Goal: Task Accomplishment & Management: Manage account settings

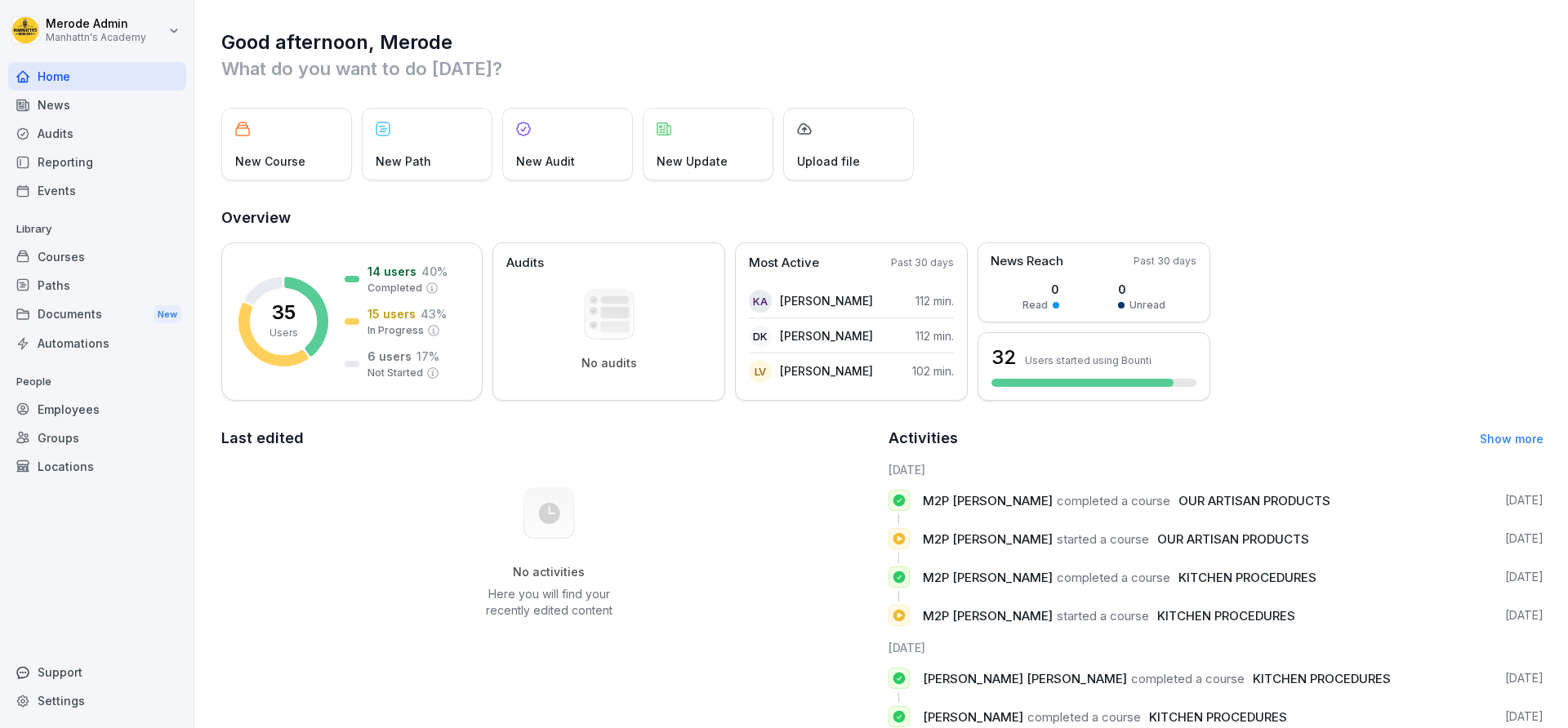
click at [55, 105] on div "News" at bounding box center [98, 105] width 178 height 28
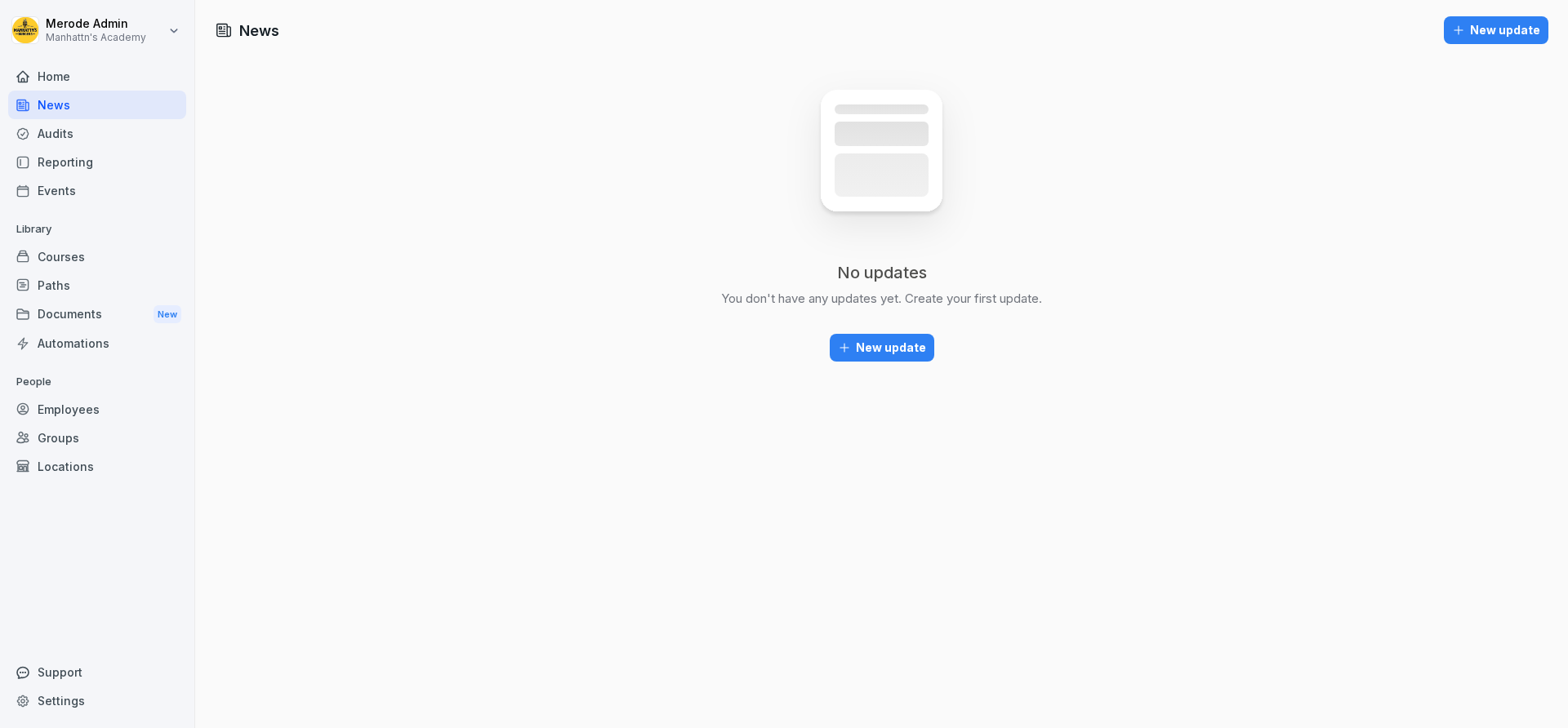
click at [53, 78] on div "Home" at bounding box center [98, 76] width 178 height 28
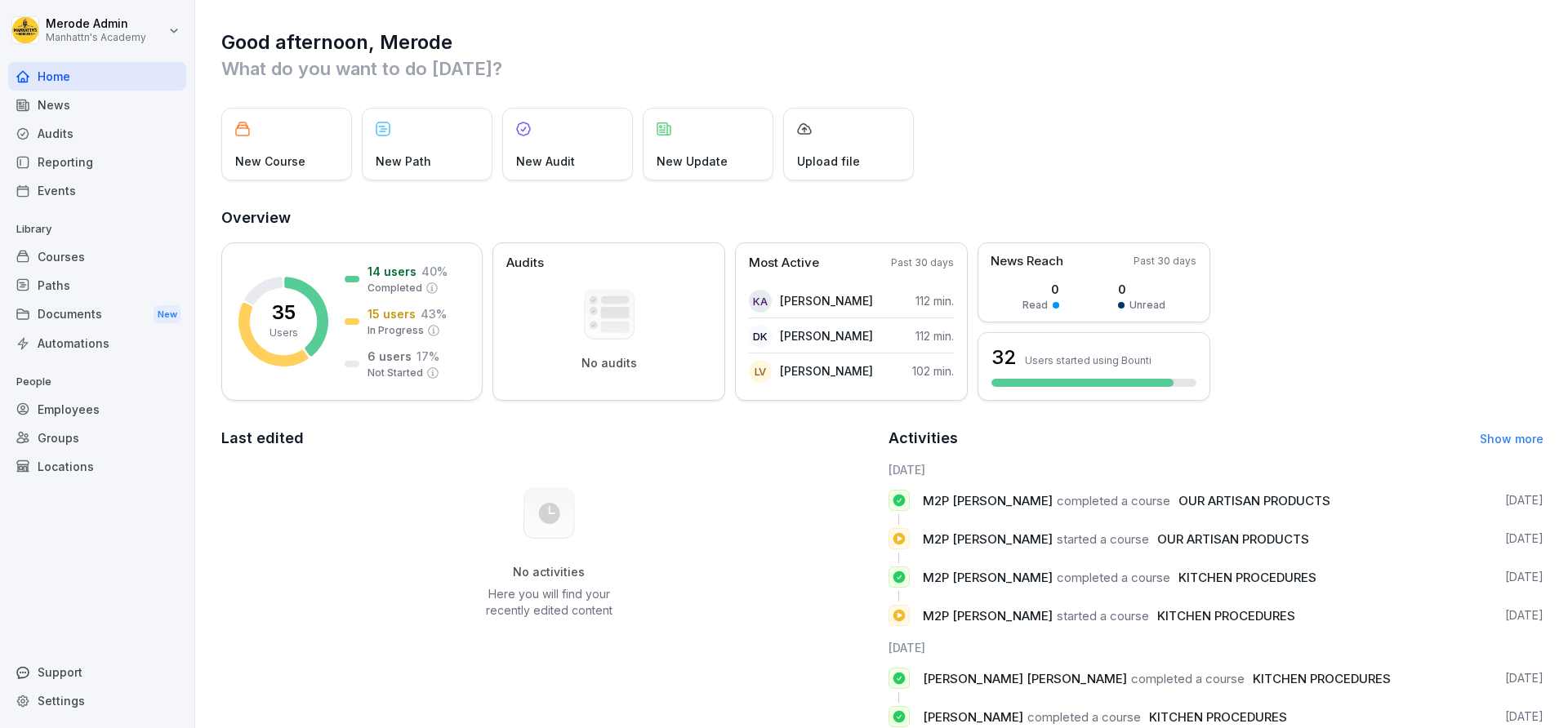
click at [40, 157] on div "Reporting" at bounding box center [98, 162] width 178 height 28
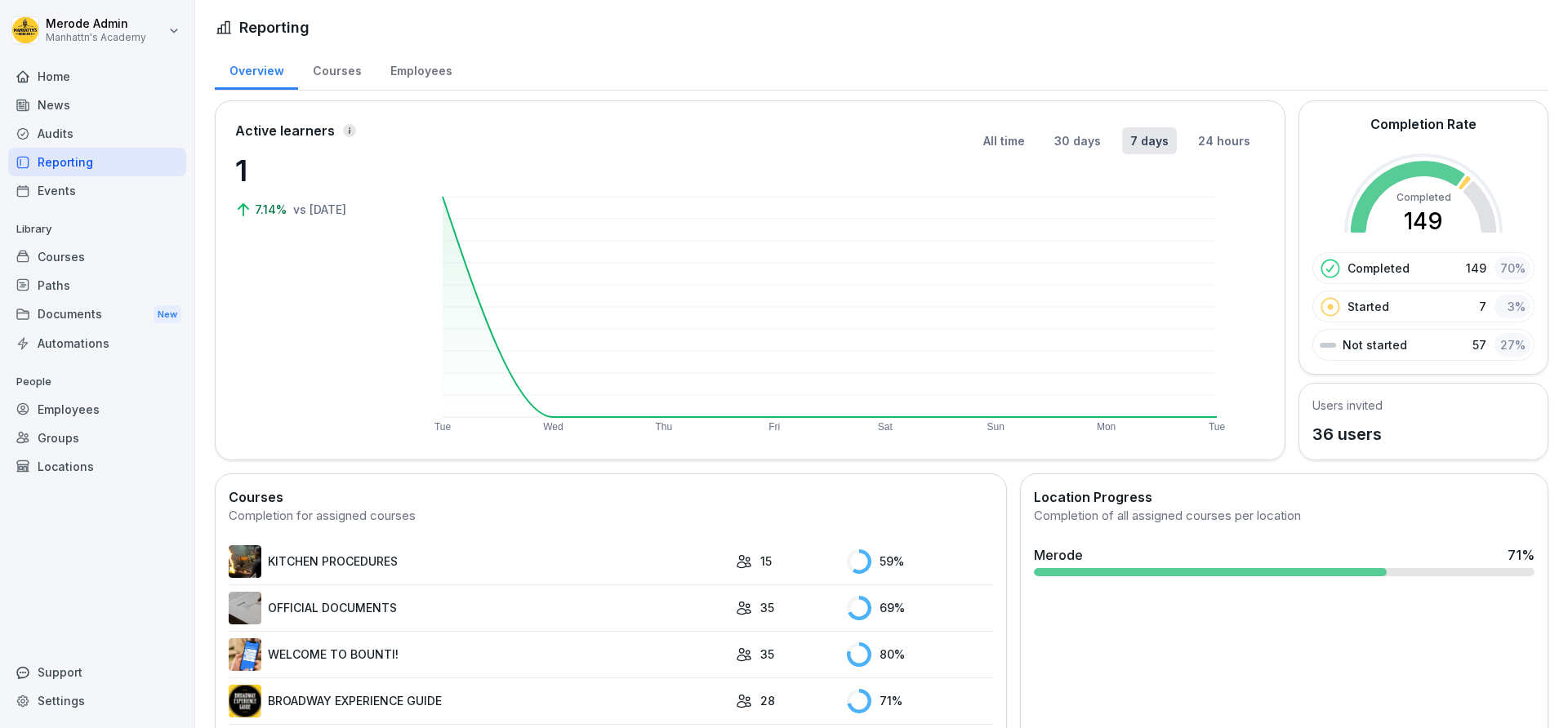
click at [63, 190] on div "Events" at bounding box center [98, 190] width 178 height 28
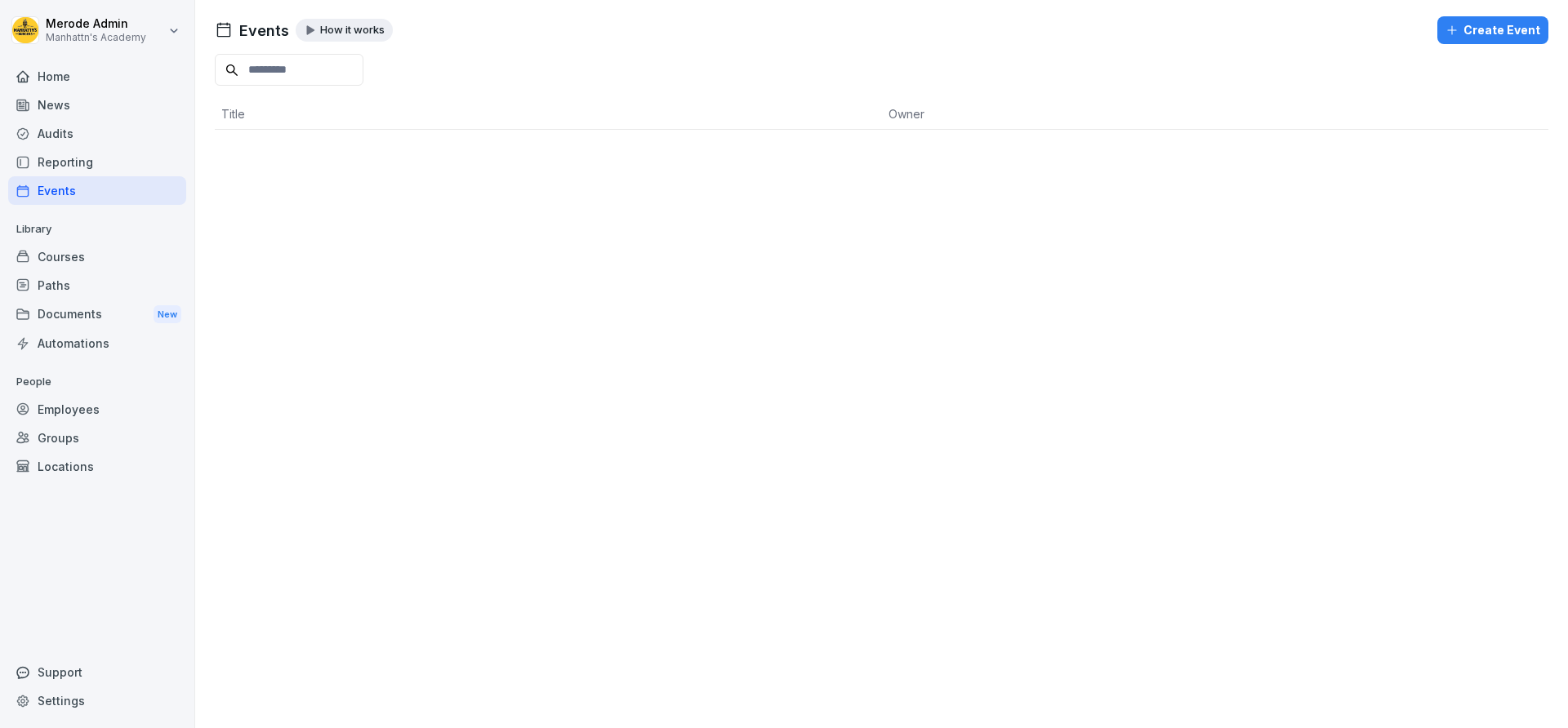
click at [58, 405] on div "Employees" at bounding box center [98, 409] width 178 height 28
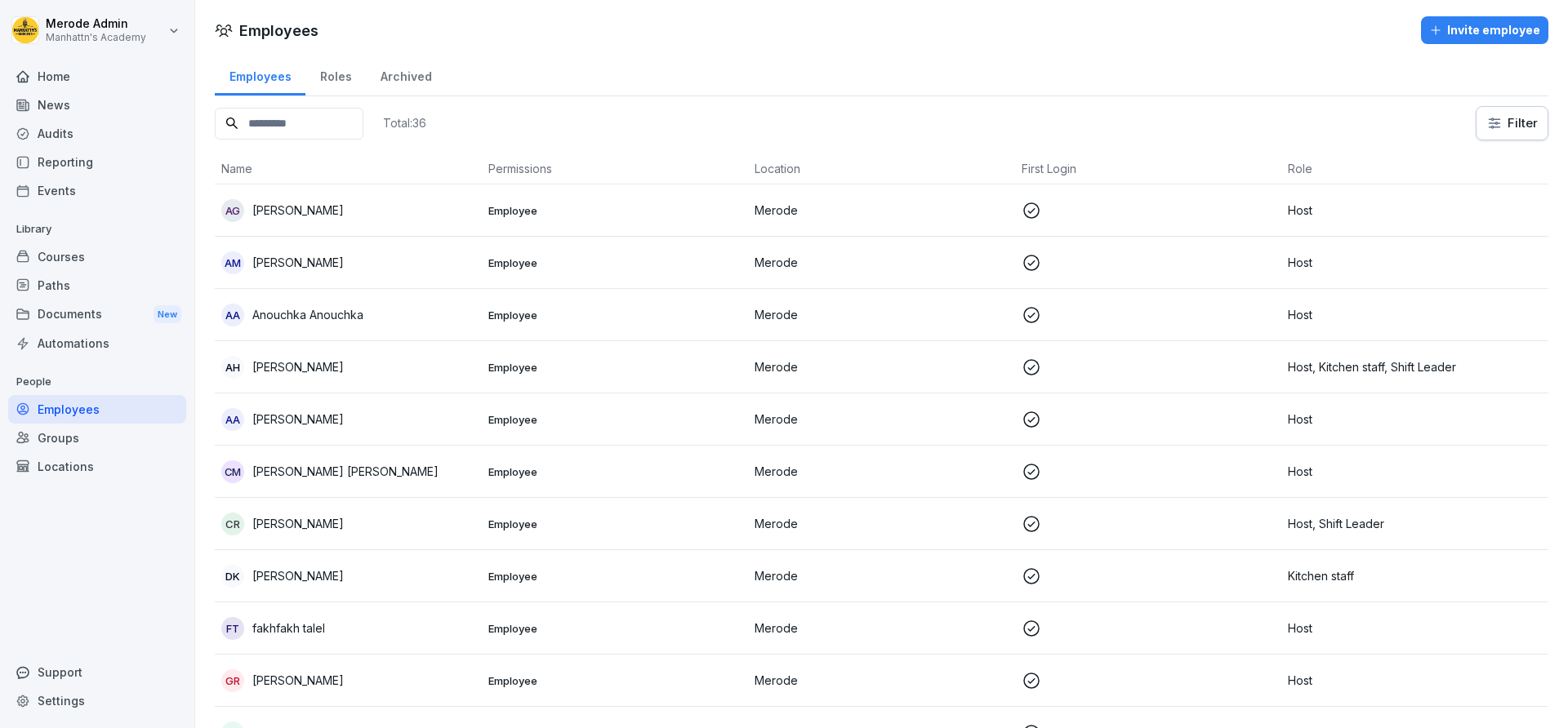
click at [1431, 25] on div "Invite employee" at bounding box center [1484, 30] width 111 height 18
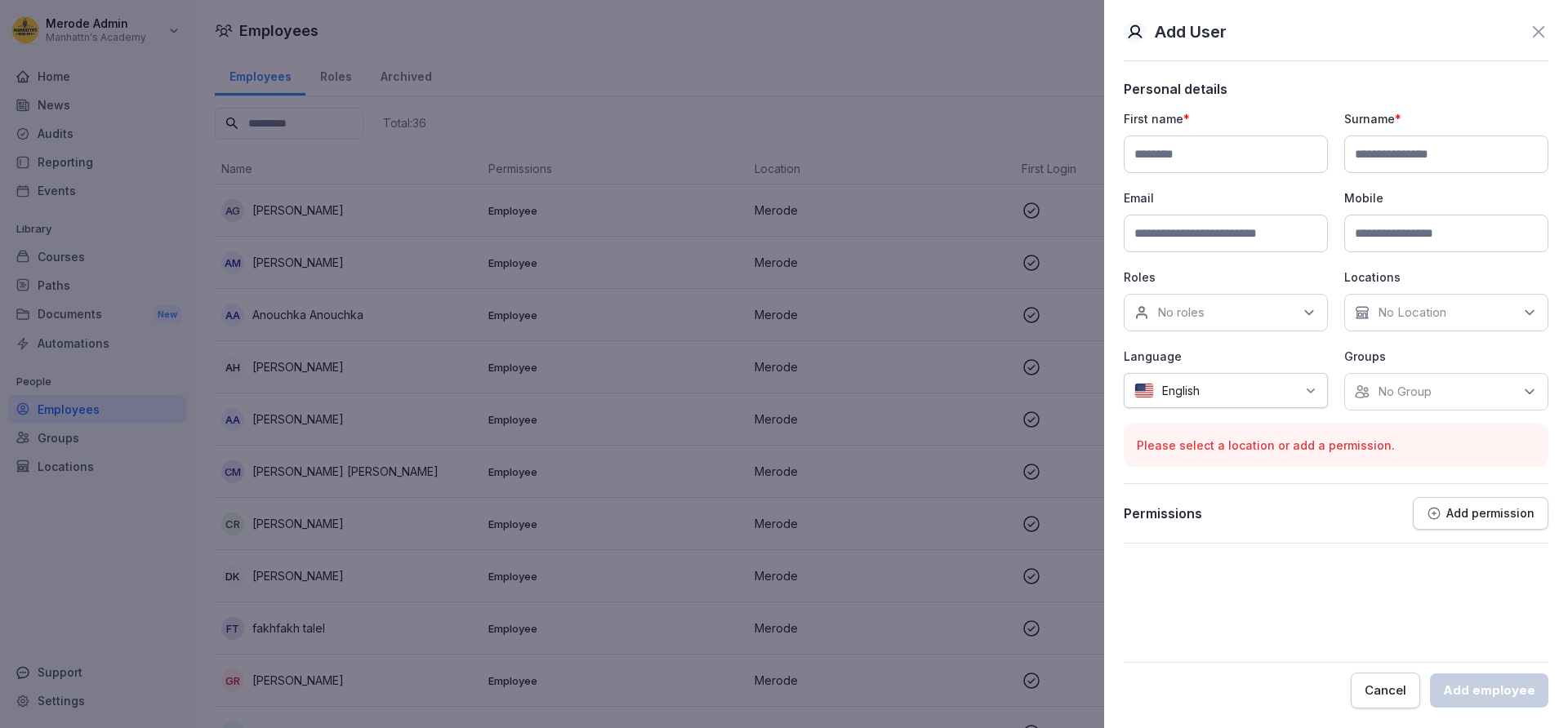
click at [1234, 400] on div "English" at bounding box center [1225, 390] width 205 height 35
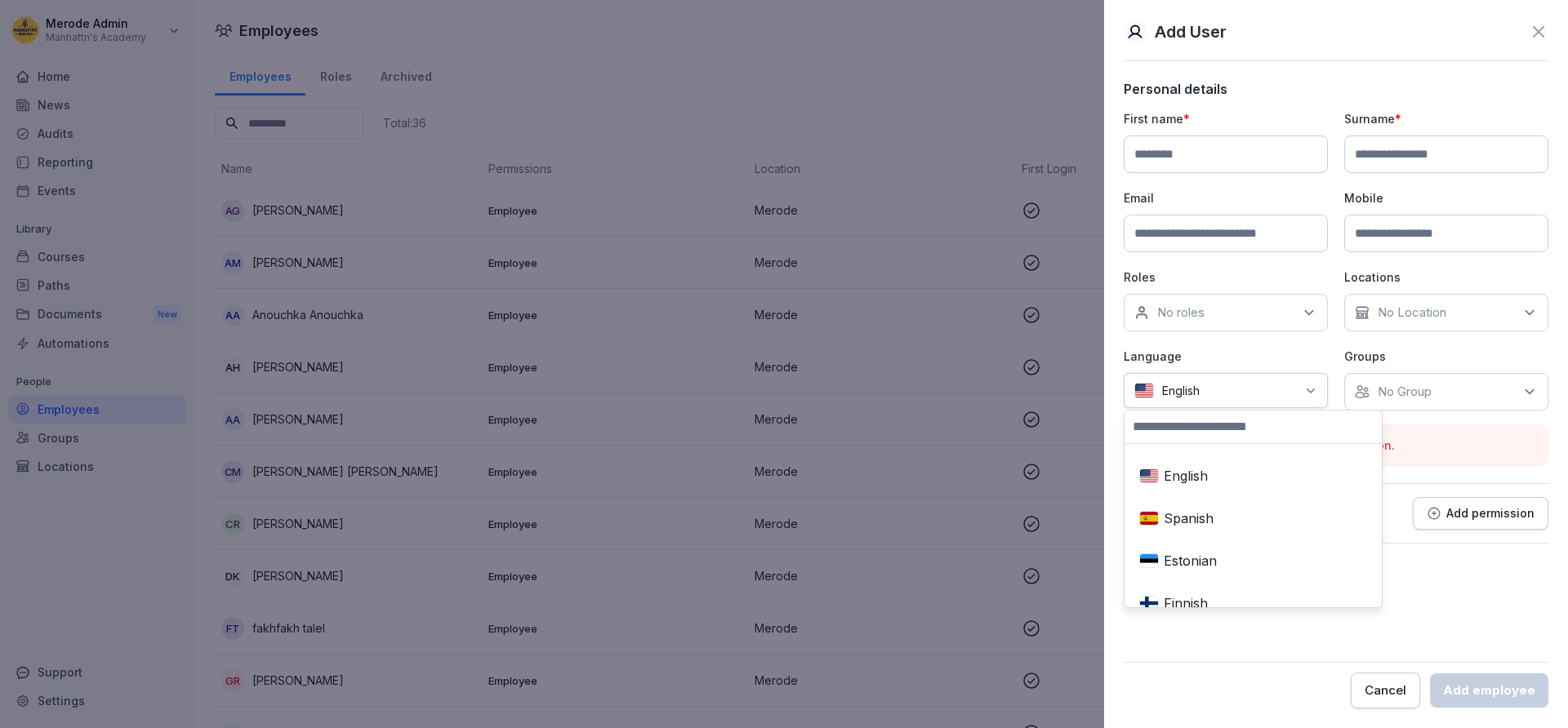
scroll to position [294, 0]
click at [1180, 556] on div "French" at bounding box center [1253, 558] width 241 height 36
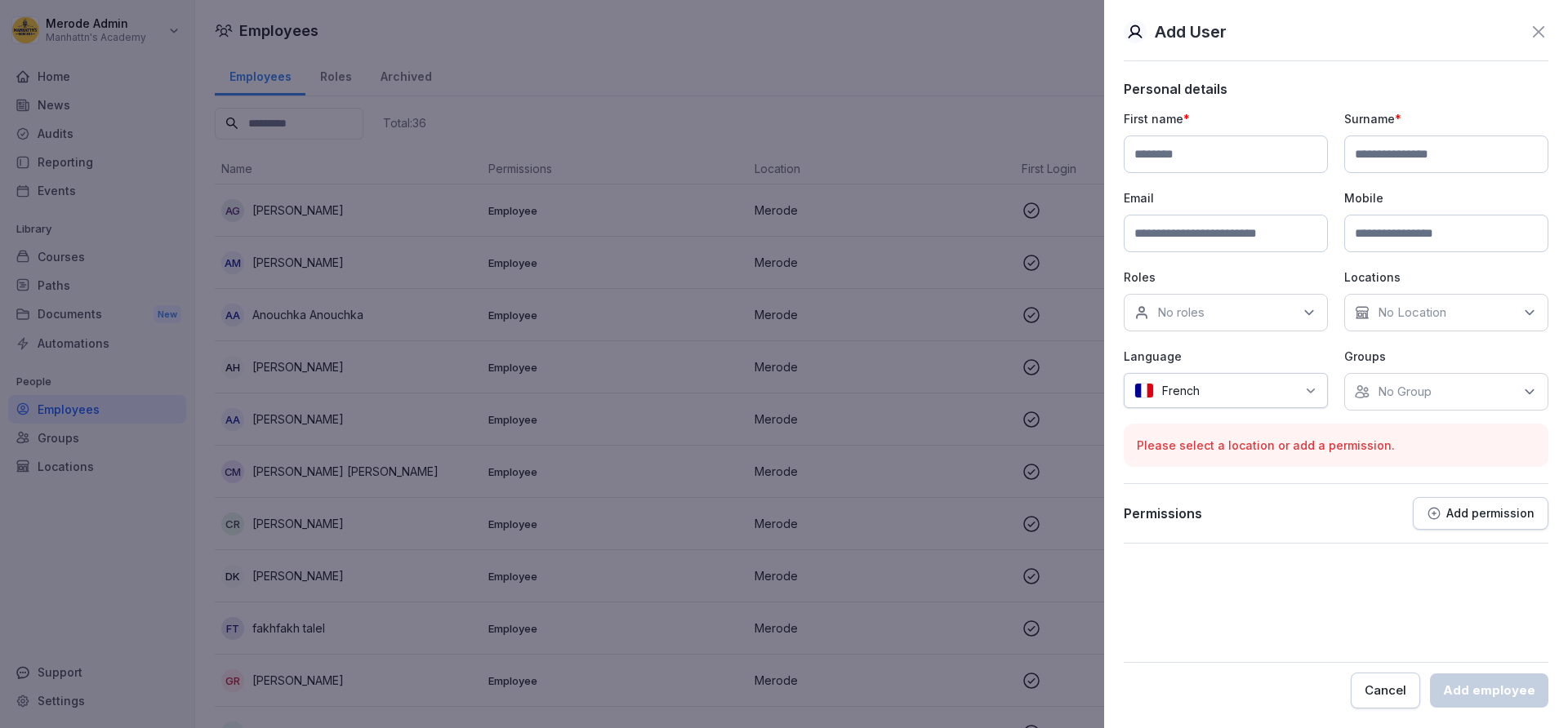
click at [1526, 388] on icon at bounding box center [1529, 391] width 16 height 16
click at [1251, 305] on div "No roles" at bounding box center [1225, 312] width 205 height 38
click at [1146, 418] on button "Host" at bounding box center [1143, 419] width 15 height 15
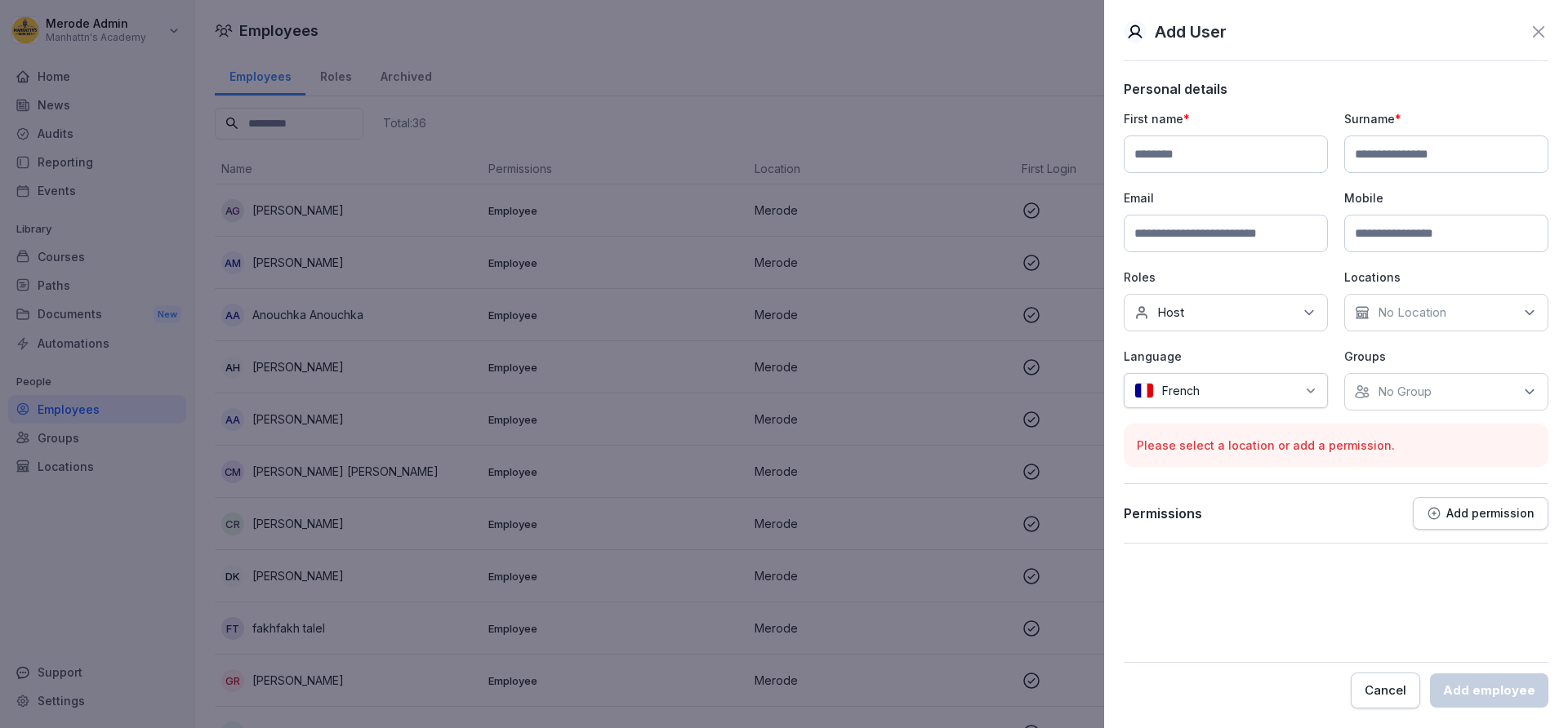
click at [1313, 522] on div "Permissions Add permission" at bounding box center [1335, 513] width 425 height 33
click at [1383, 312] on p "No Location" at bounding box center [1411, 312] width 69 height 16
click at [1360, 387] on button "Merode" at bounding box center [1363, 388] width 15 height 15
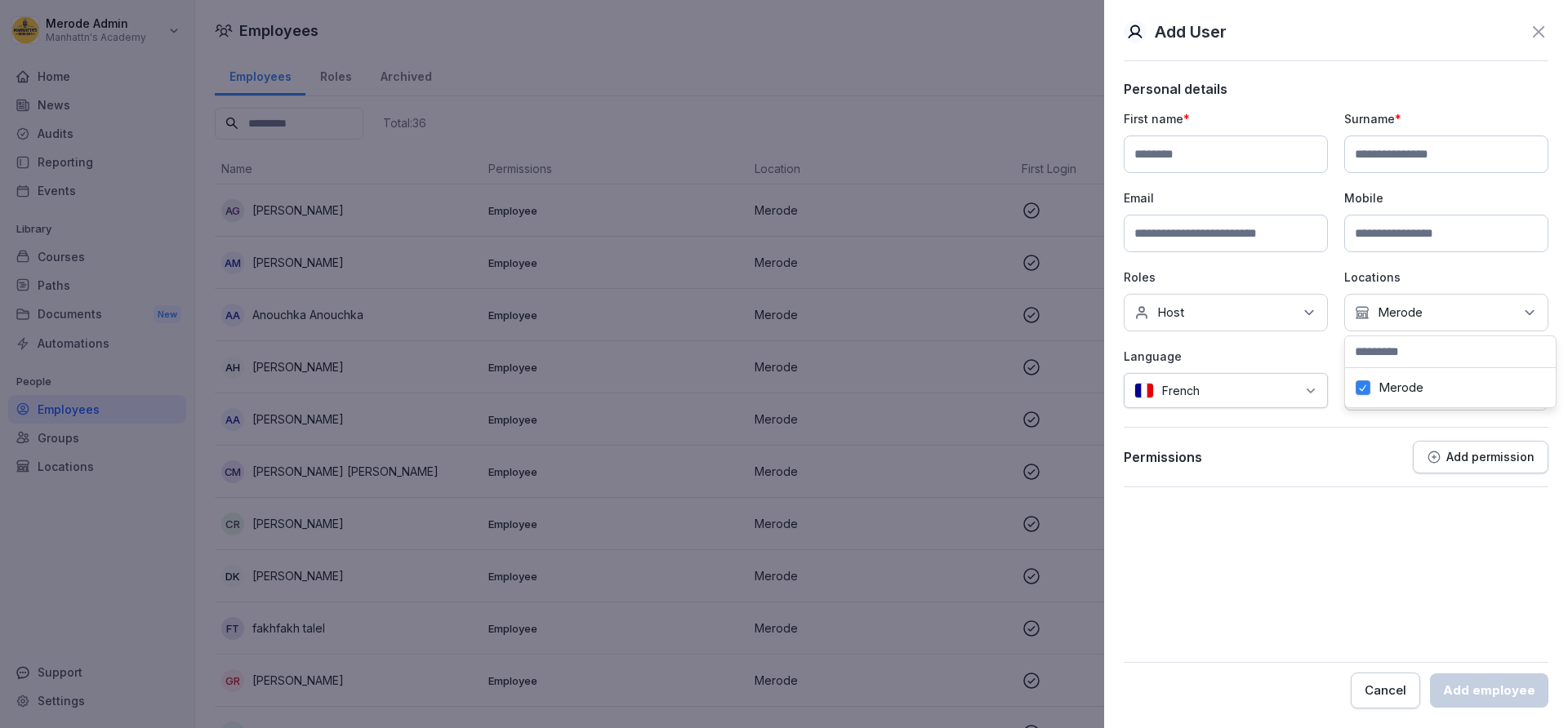
click at [1174, 160] on input at bounding box center [1225, 154] width 205 height 38
type input "******"
click at [1374, 159] on input at bounding box center [1446, 154] width 205 height 38
click at [1400, 152] on input at bounding box center [1446, 154] width 205 height 38
type input "******"
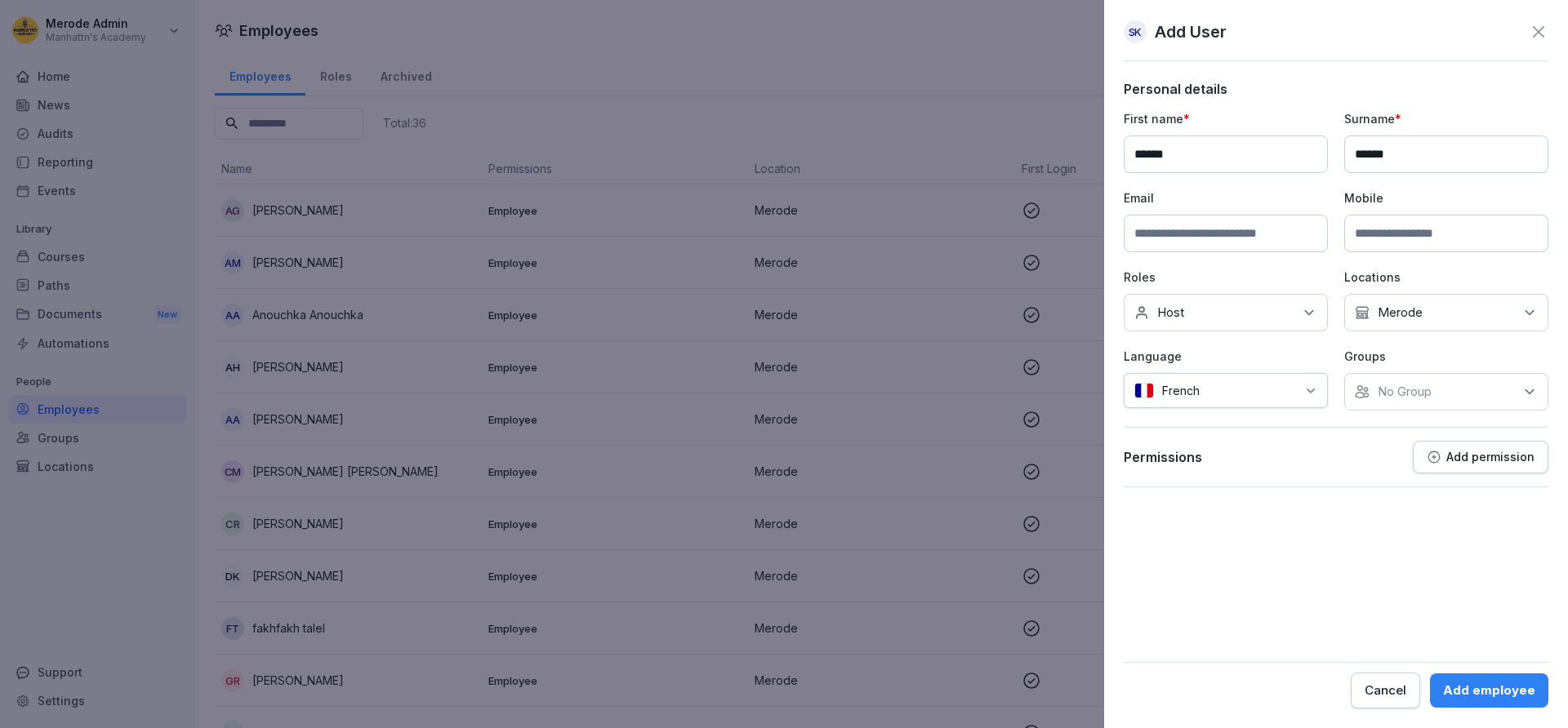
click at [1156, 241] on input at bounding box center [1225, 234] width 205 height 38
type input "*"
type input "**********"
click at [1375, 230] on input at bounding box center [1446, 234] width 205 height 38
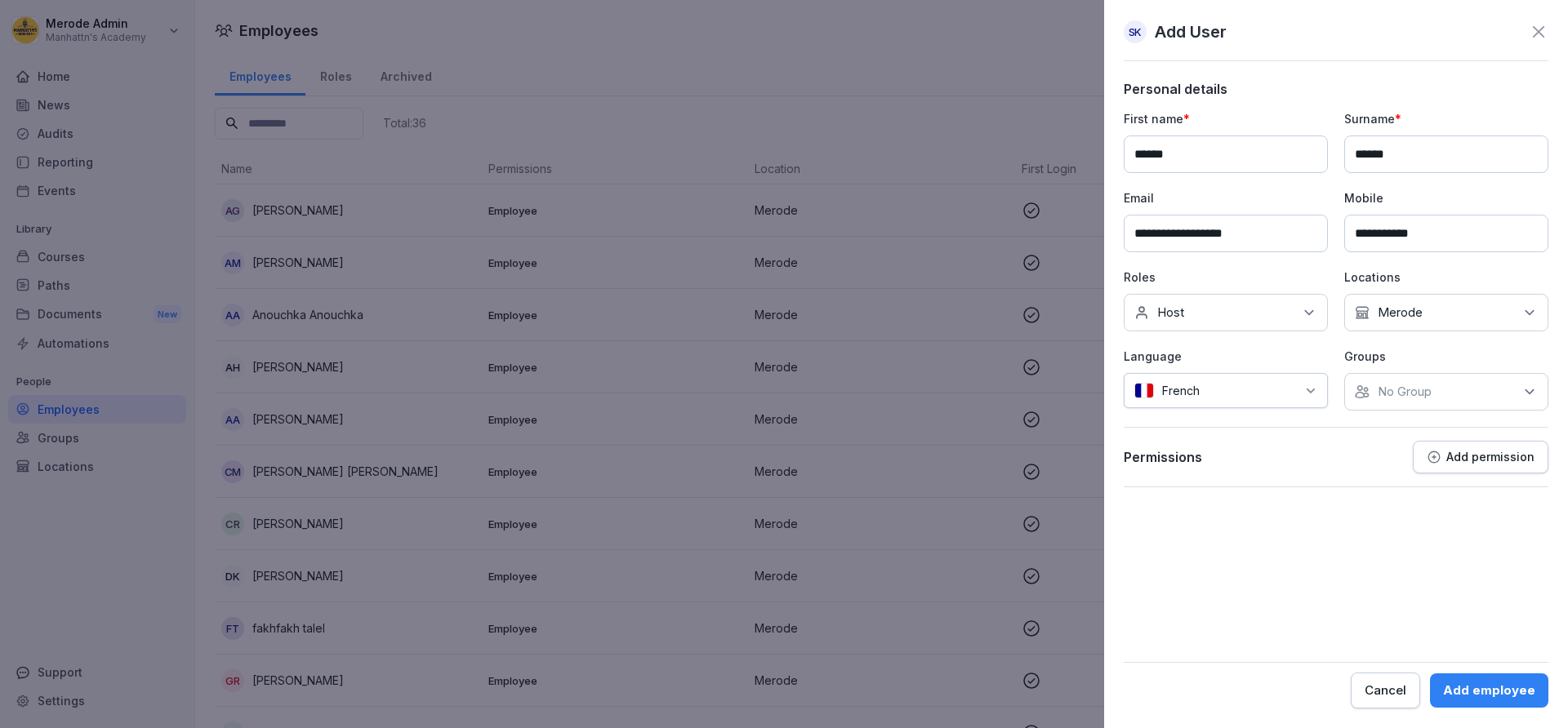
click at [1379, 233] on input "**********" at bounding box center [1446, 234] width 205 height 38
type input "**********"
click at [1416, 387] on p "No Group" at bounding box center [1404, 391] width 53 height 16
click at [1332, 473] on div "Permissions Add permission" at bounding box center [1335, 457] width 425 height 33
click at [1526, 460] on p "Add permission" at bounding box center [1490, 457] width 88 height 13
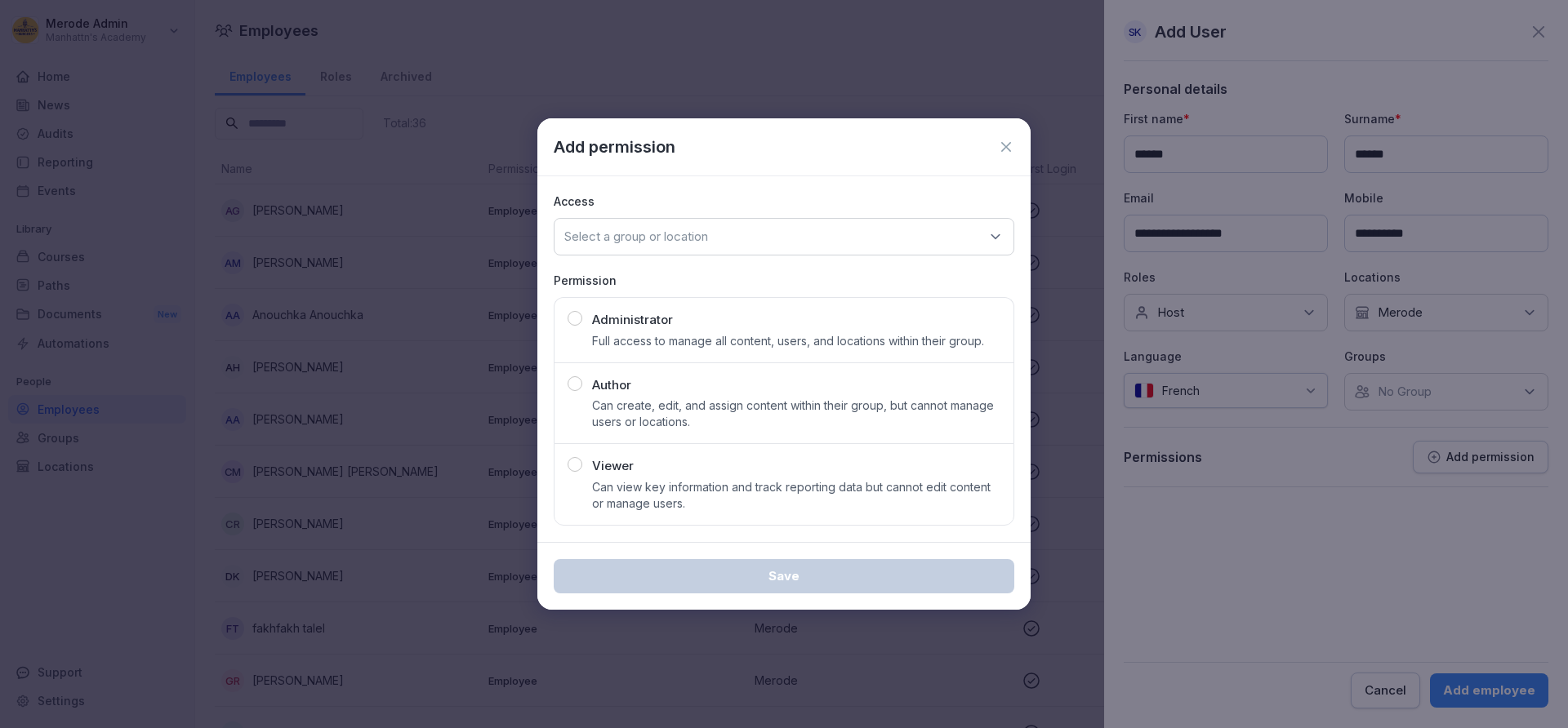
click at [1003, 142] on icon at bounding box center [1005, 146] width 16 height 16
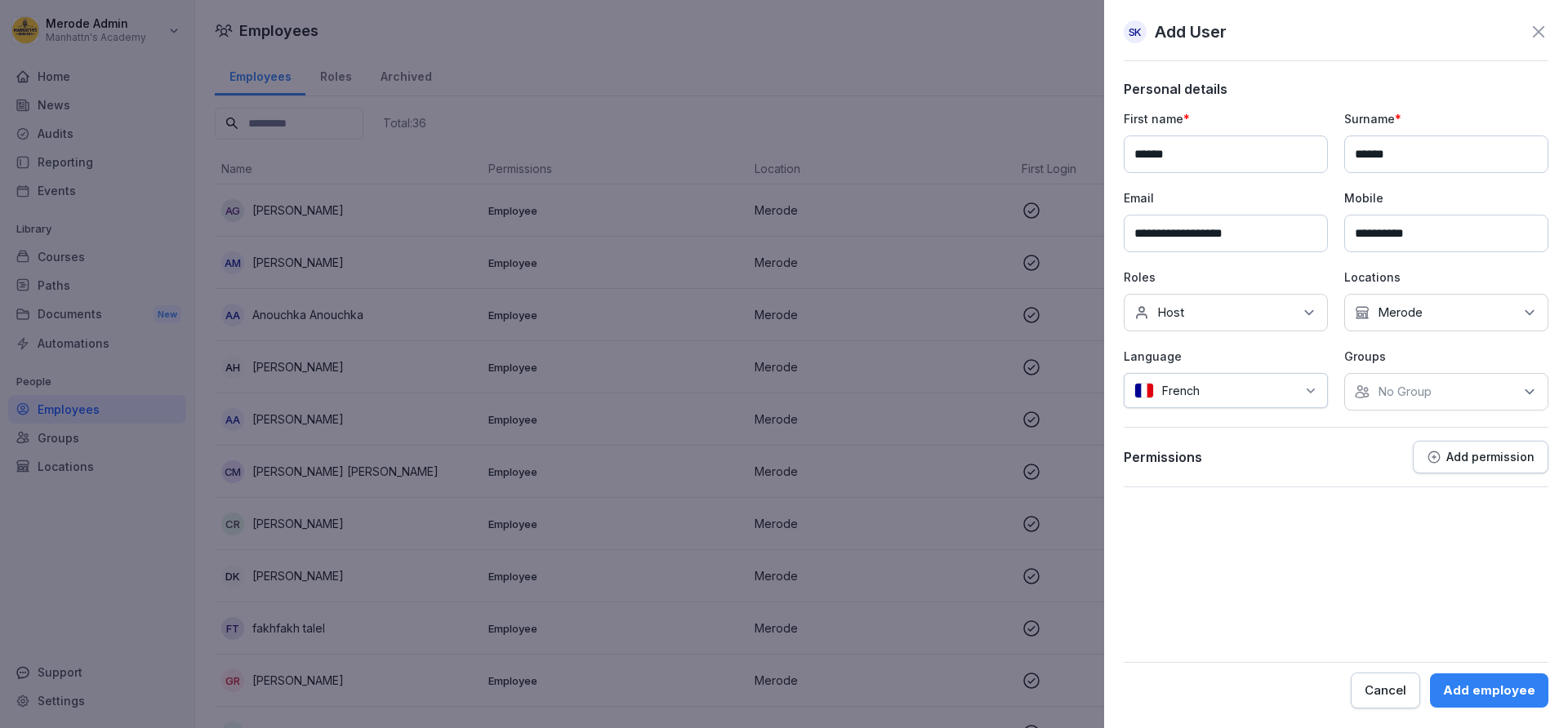
click at [1507, 686] on div "Add employee" at bounding box center [1489, 690] width 92 height 18
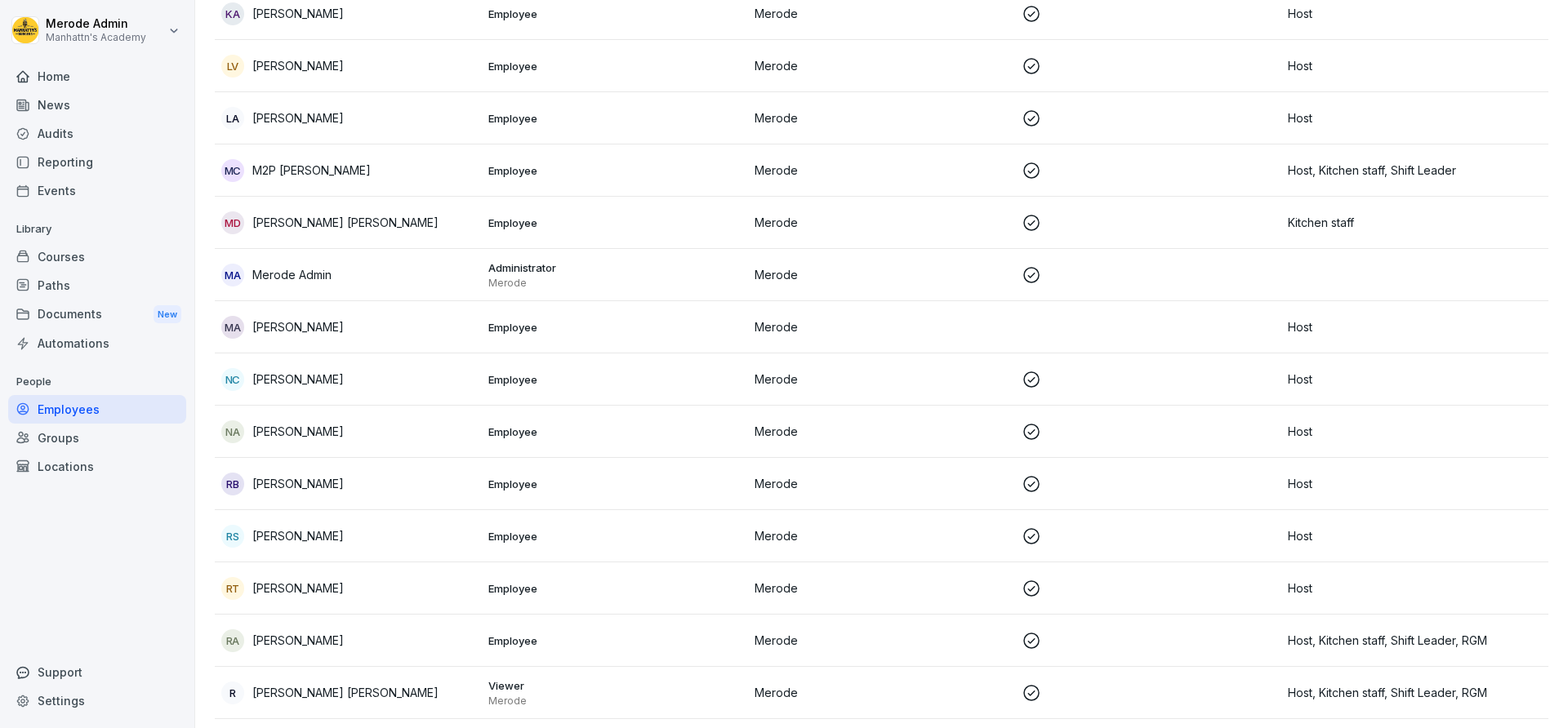
scroll to position [926, 0]
click at [291, 173] on p "M2P [PERSON_NAME]" at bounding box center [312, 173] width 118 height 17
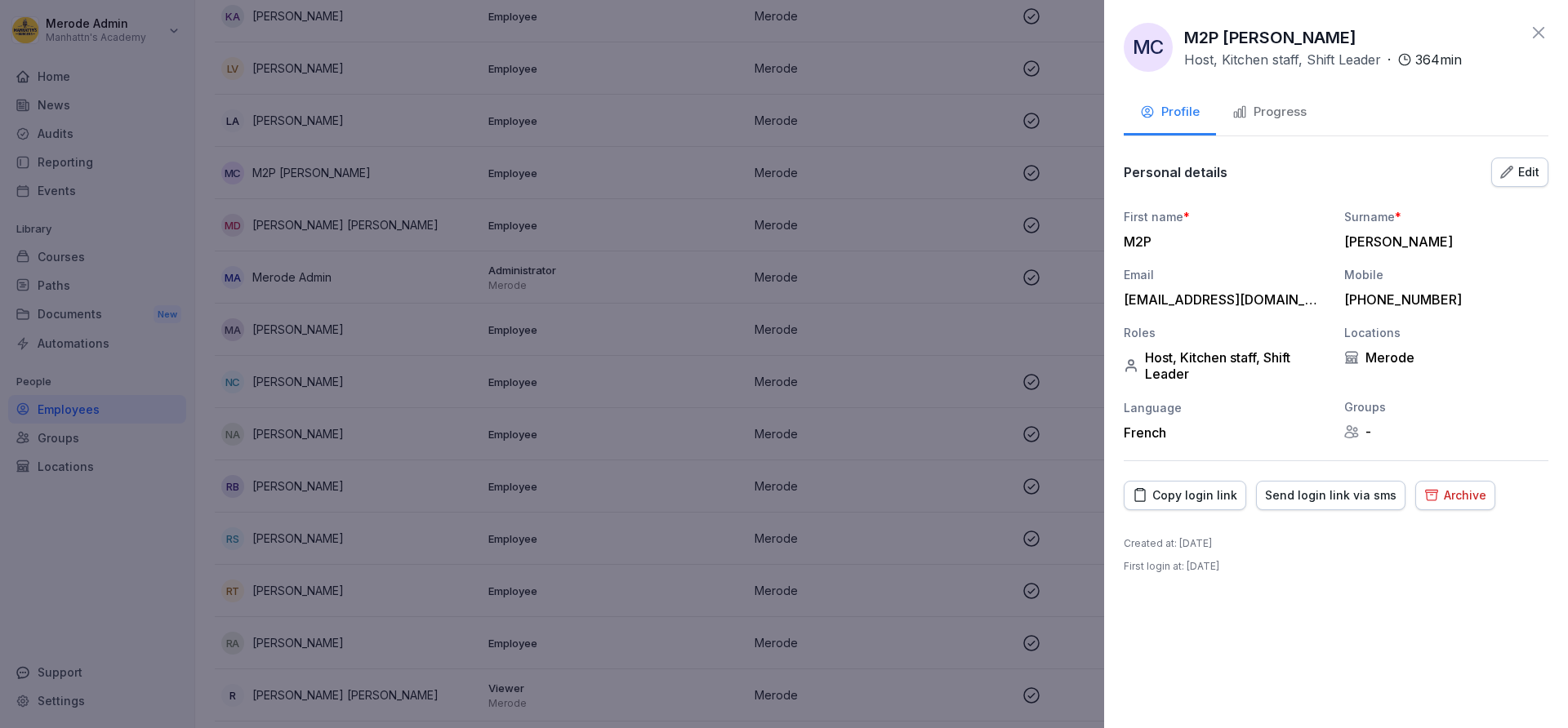
click at [1512, 176] on icon "button" at bounding box center [1507, 173] width 13 height 13
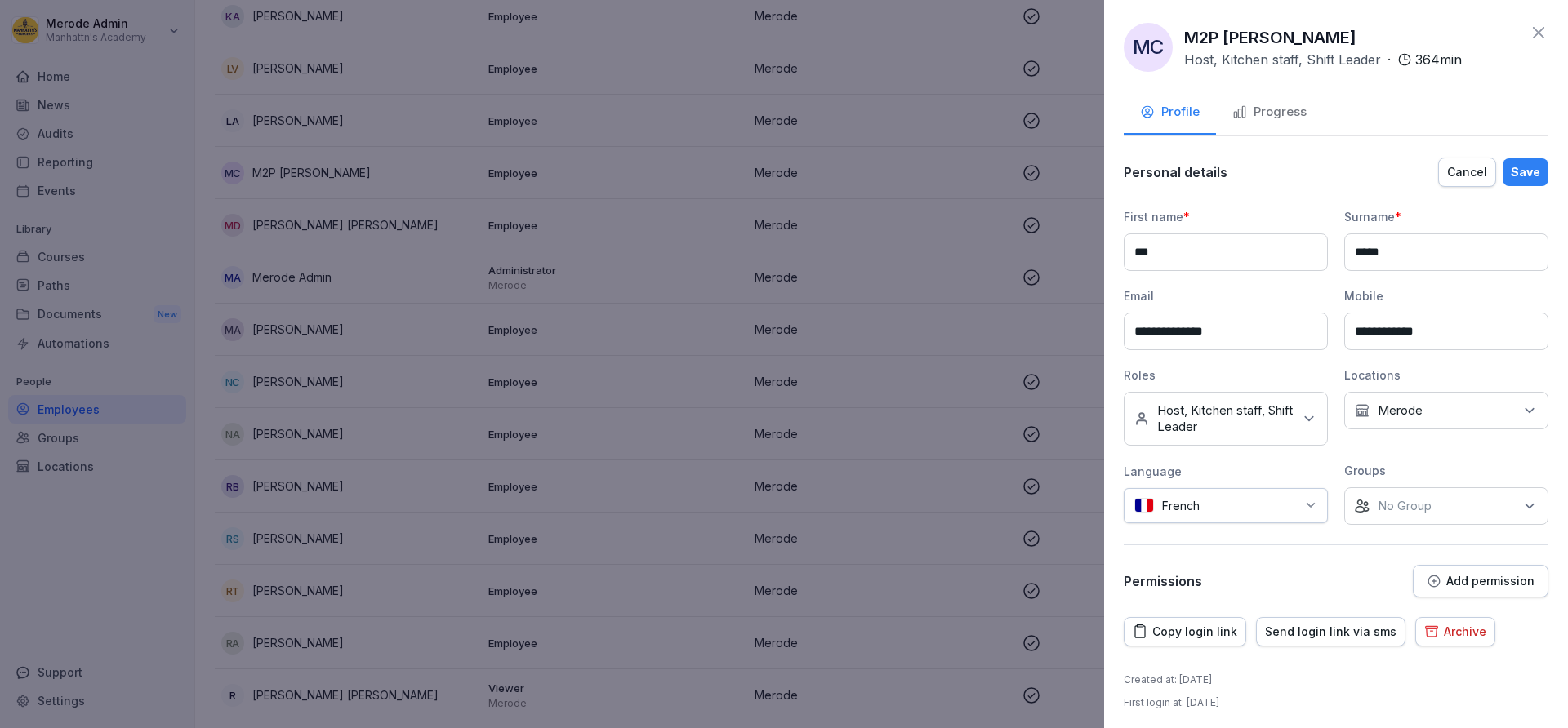
scroll to position [5, 0]
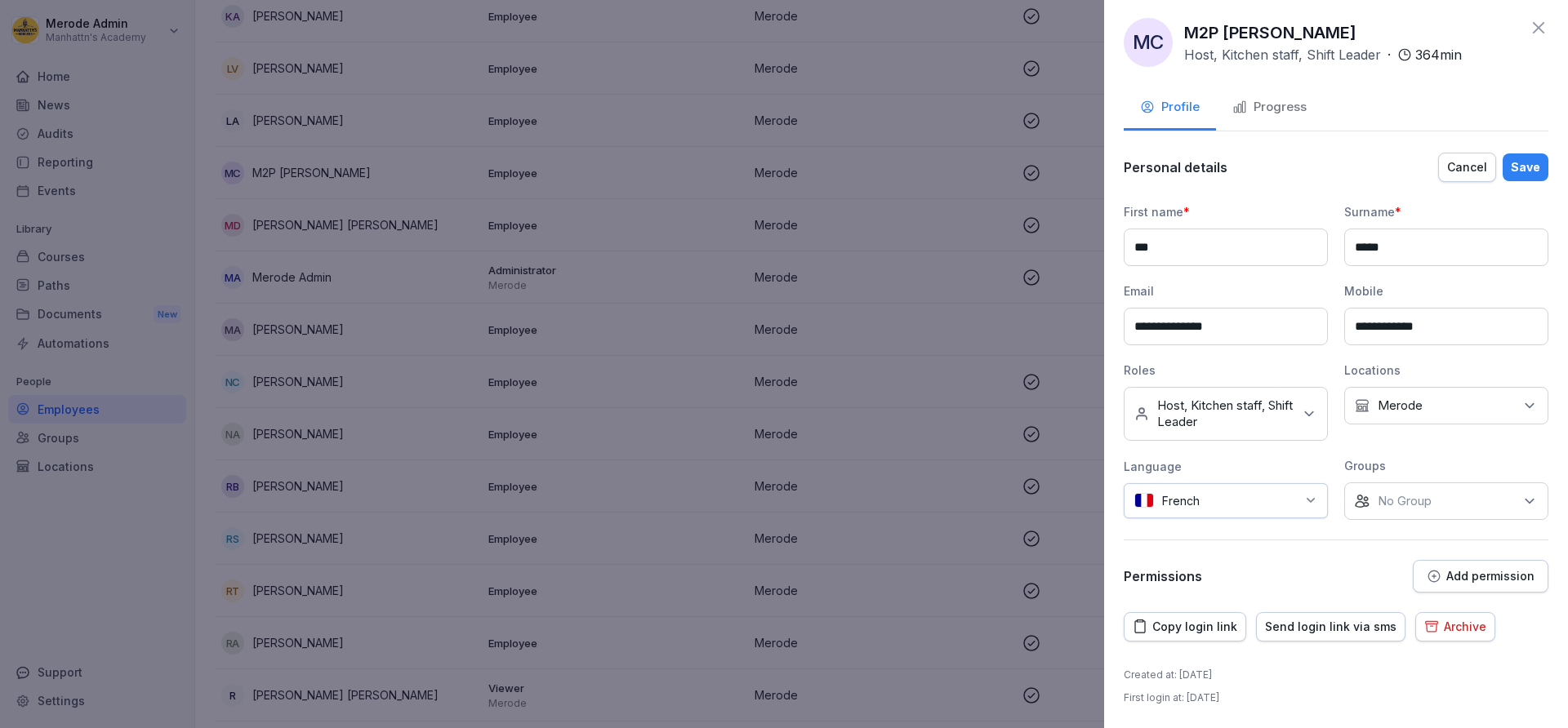
click at [1480, 575] on p "Add permission" at bounding box center [1490, 576] width 88 height 13
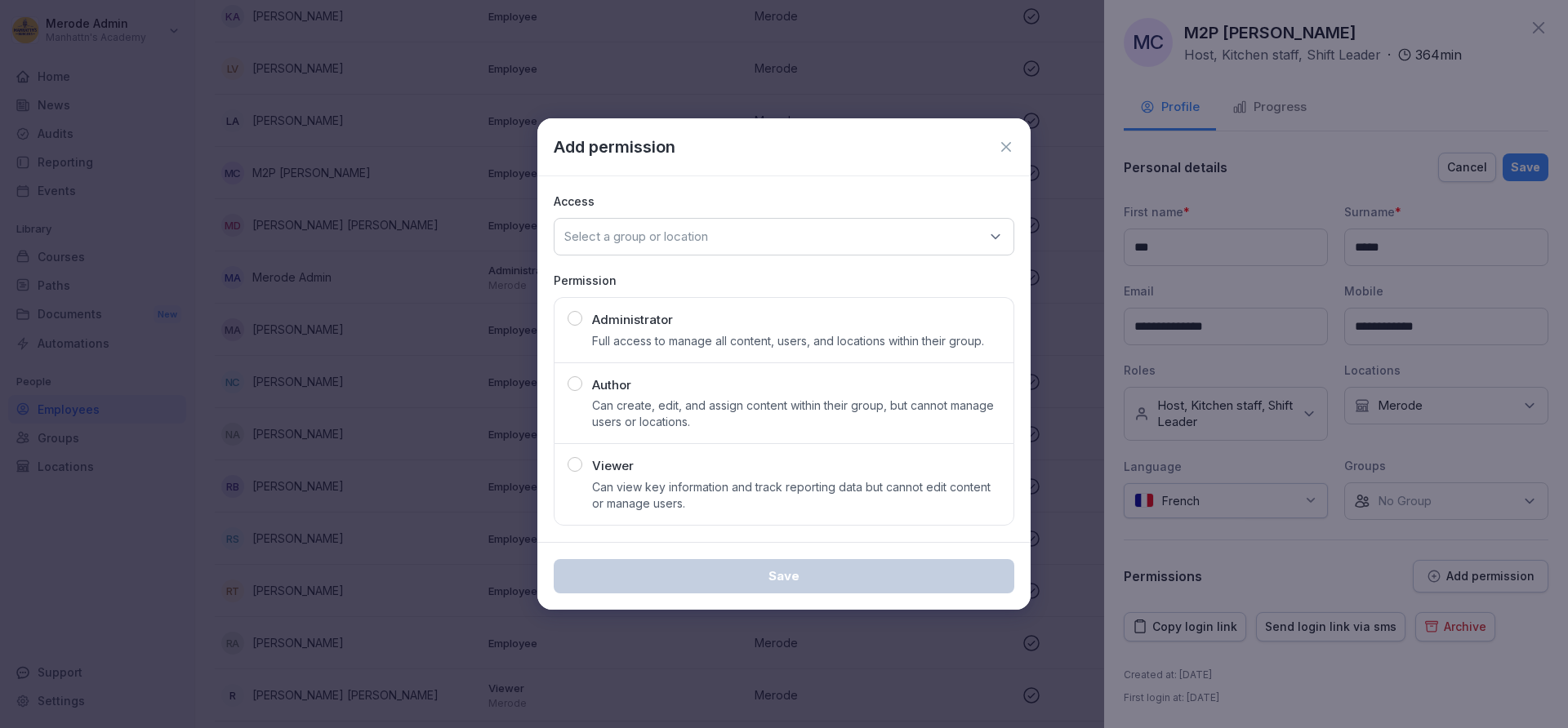
click at [663, 235] on p "Select a group or location" at bounding box center [635, 236] width 144 height 16
type input "***"
click at [1010, 146] on icon at bounding box center [1005, 146] width 16 height 16
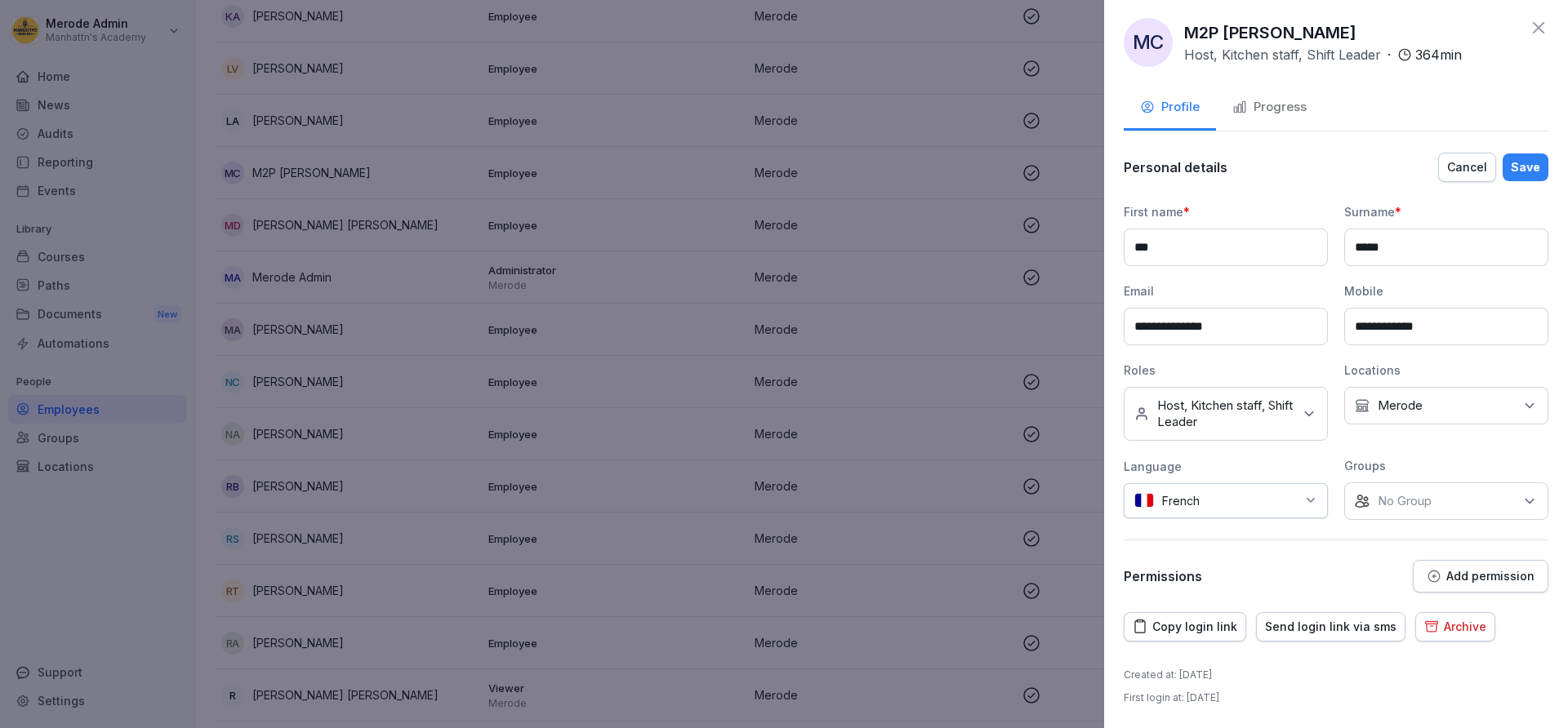
click at [1368, 329] on input "**********" at bounding box center [1446, 326] width 205 height 38
type input "**********"
click at [1301, 415] on icon at bounding box center [1308, 413] width 16 height 16
click at [1144, 499] on button "Assistant Manager" at bounding box center [1143, 497] width 15 height 15
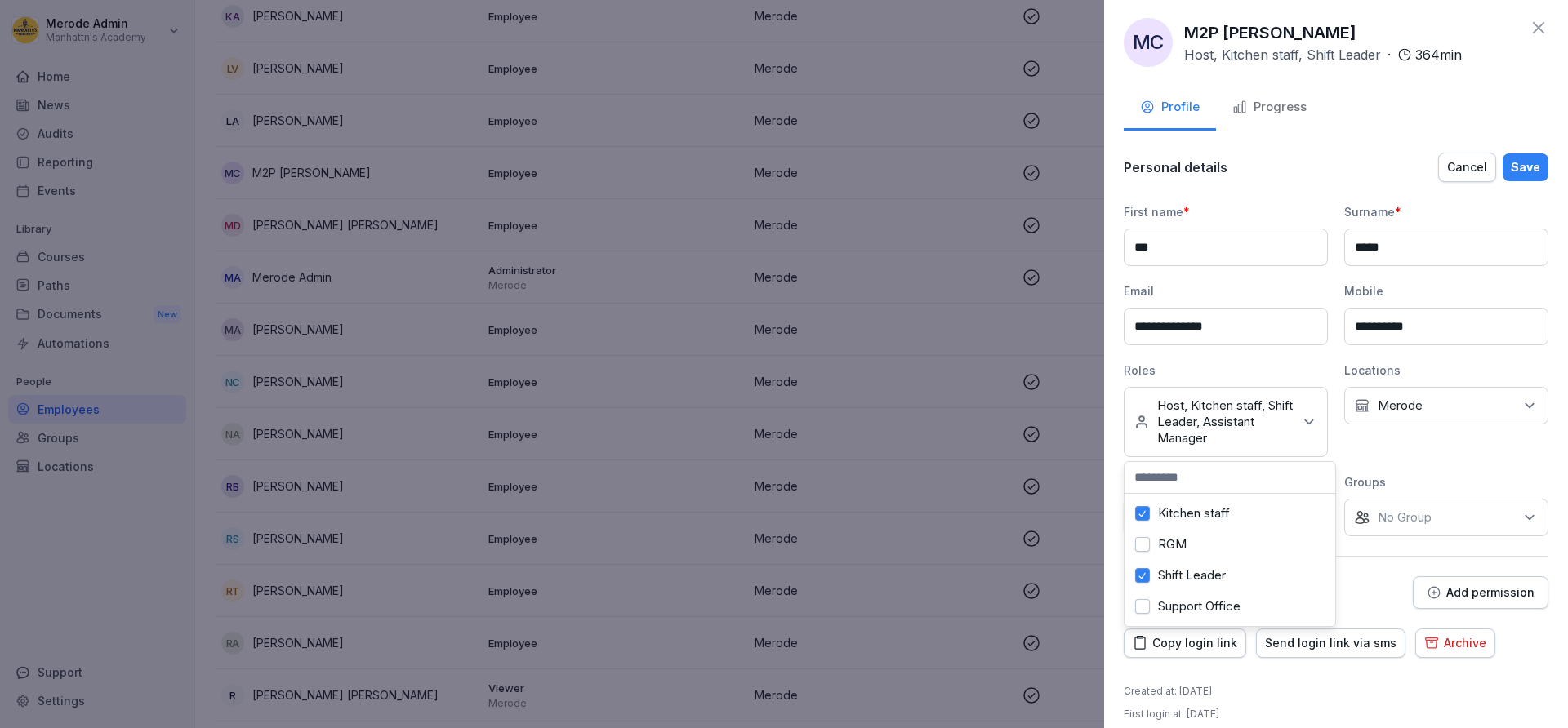
scroll to position [0, 0]
click at [1511, 167] on div "Save" at bounding box center [1525, 167] width 29 height 18
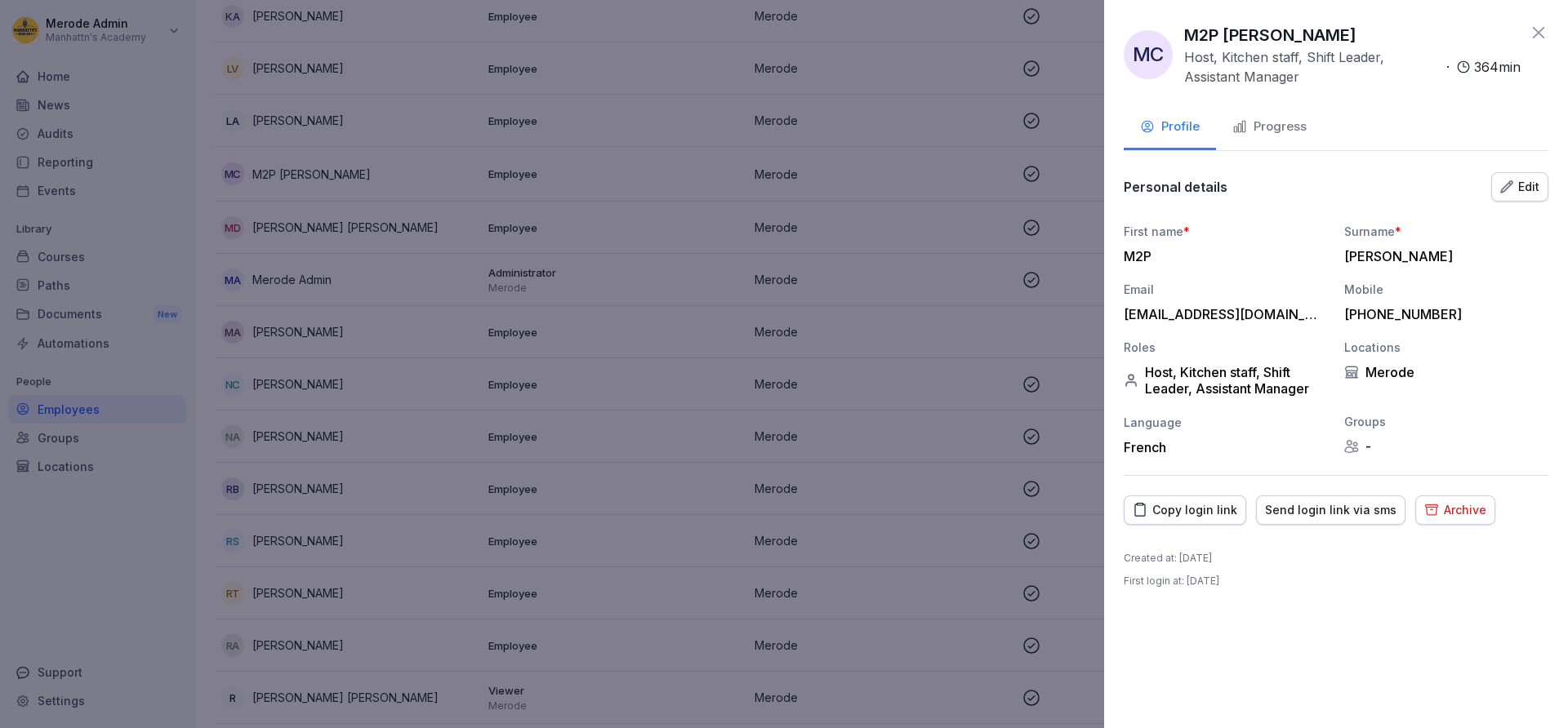
click at [1538, 32] on icon at bounding box center [1538, 33] width 11 height 11
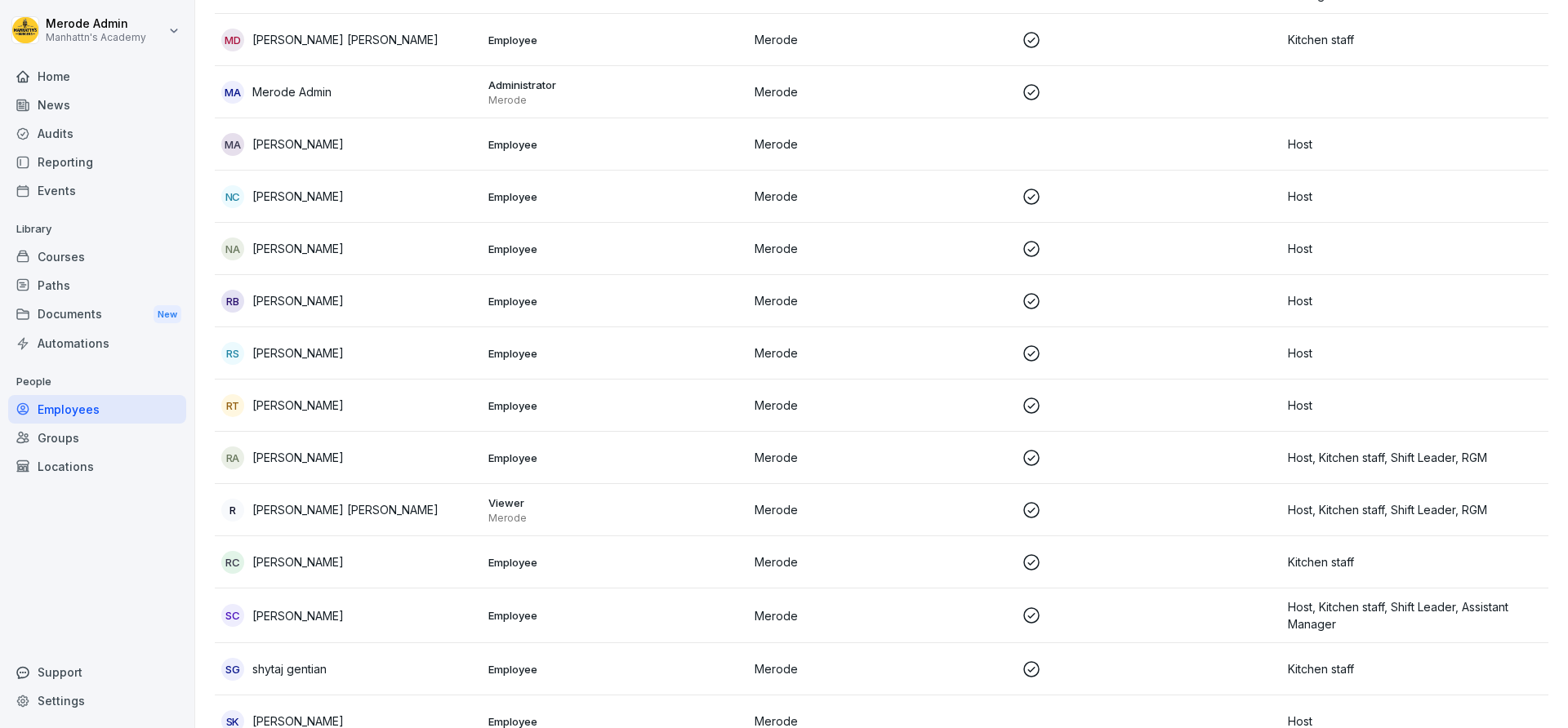
scroll to position [1128, 0]
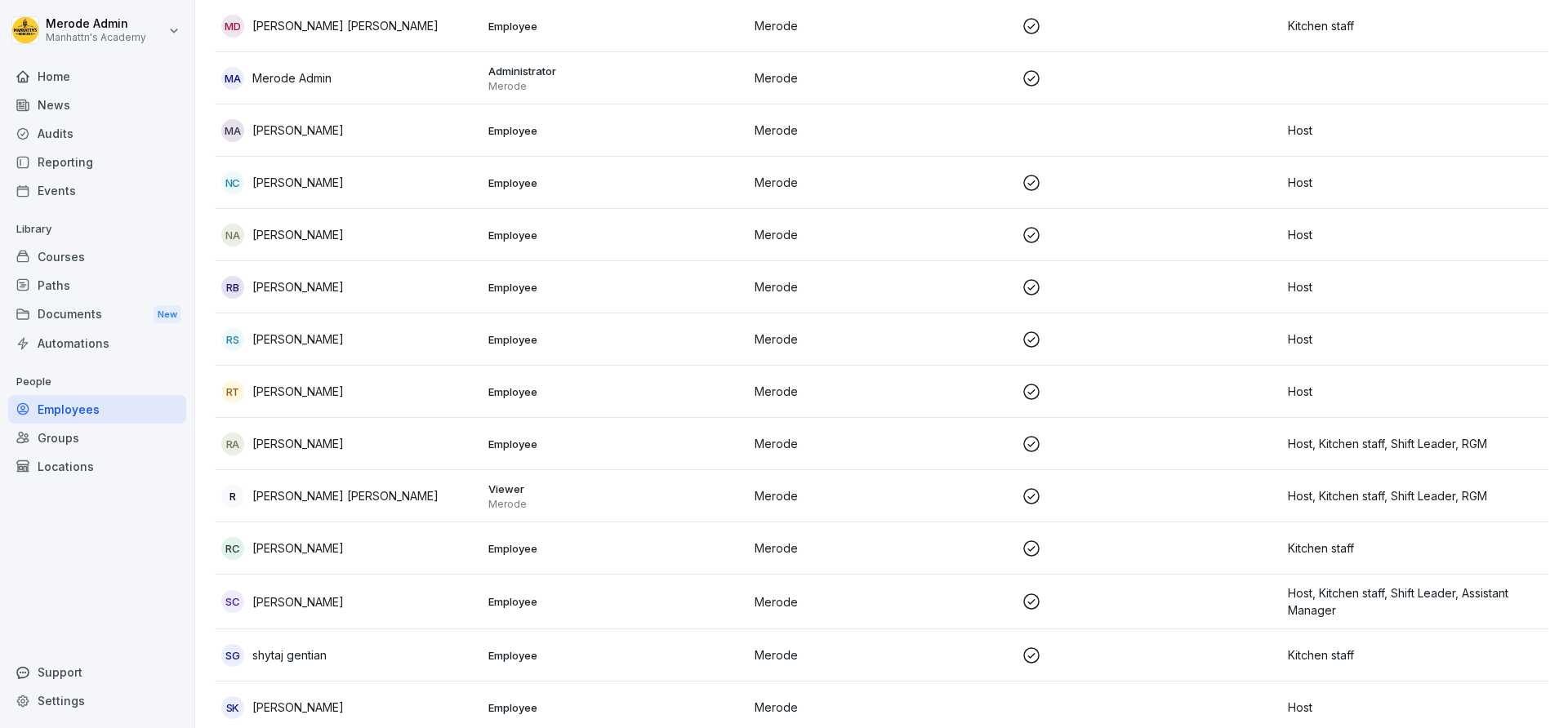
click at [326, 600] on p "[PERSON_NAME]" at bounding box center [297, 602] width 91 height 17
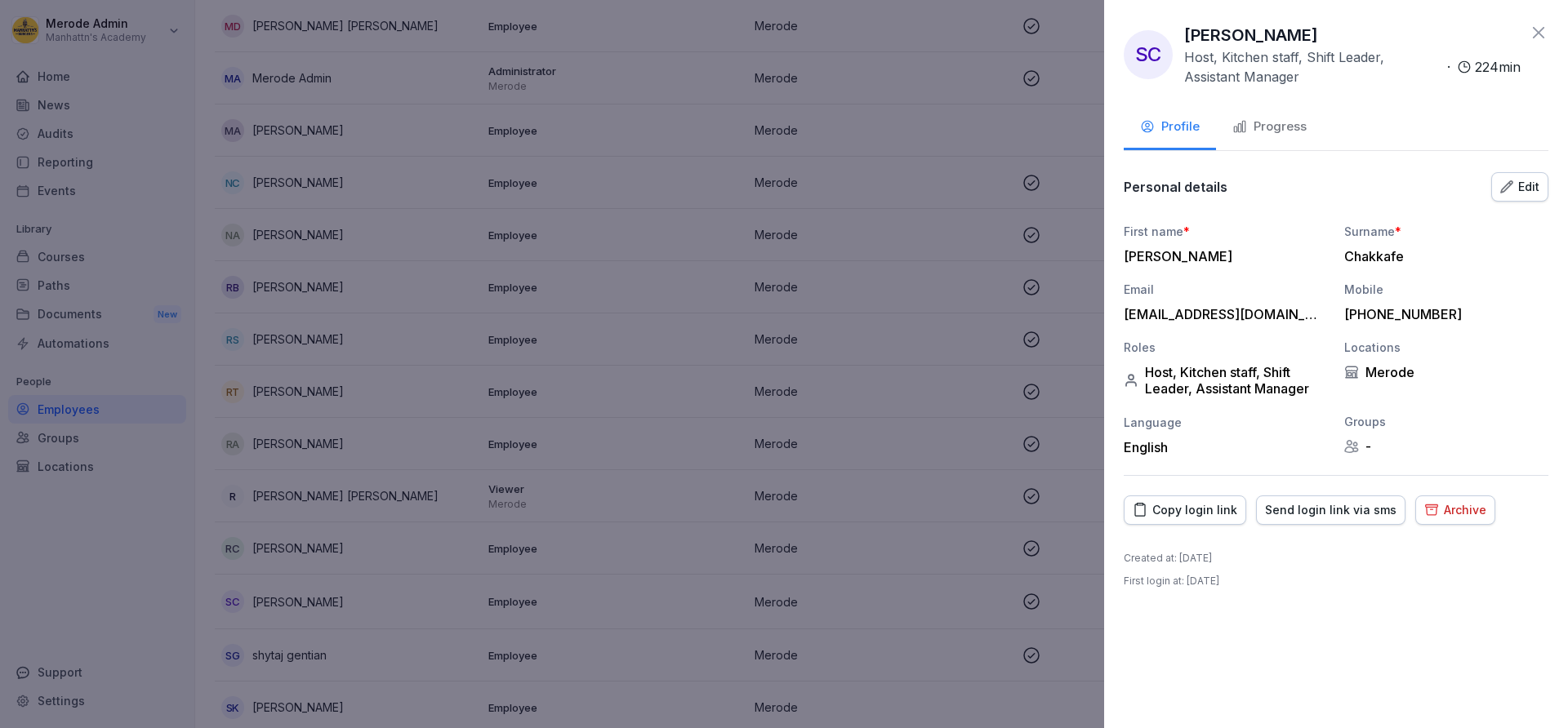
click at [1109, 16] on div "SC [PERSON_NAME] Host, Kitchen staff, Shift Leader, Assistant Manager · 224 min…" at bounding box center [1336, 364] width 464 height 728
click at [1535, 28] on icon at bounding box center [1538, 32] width 20 height 20
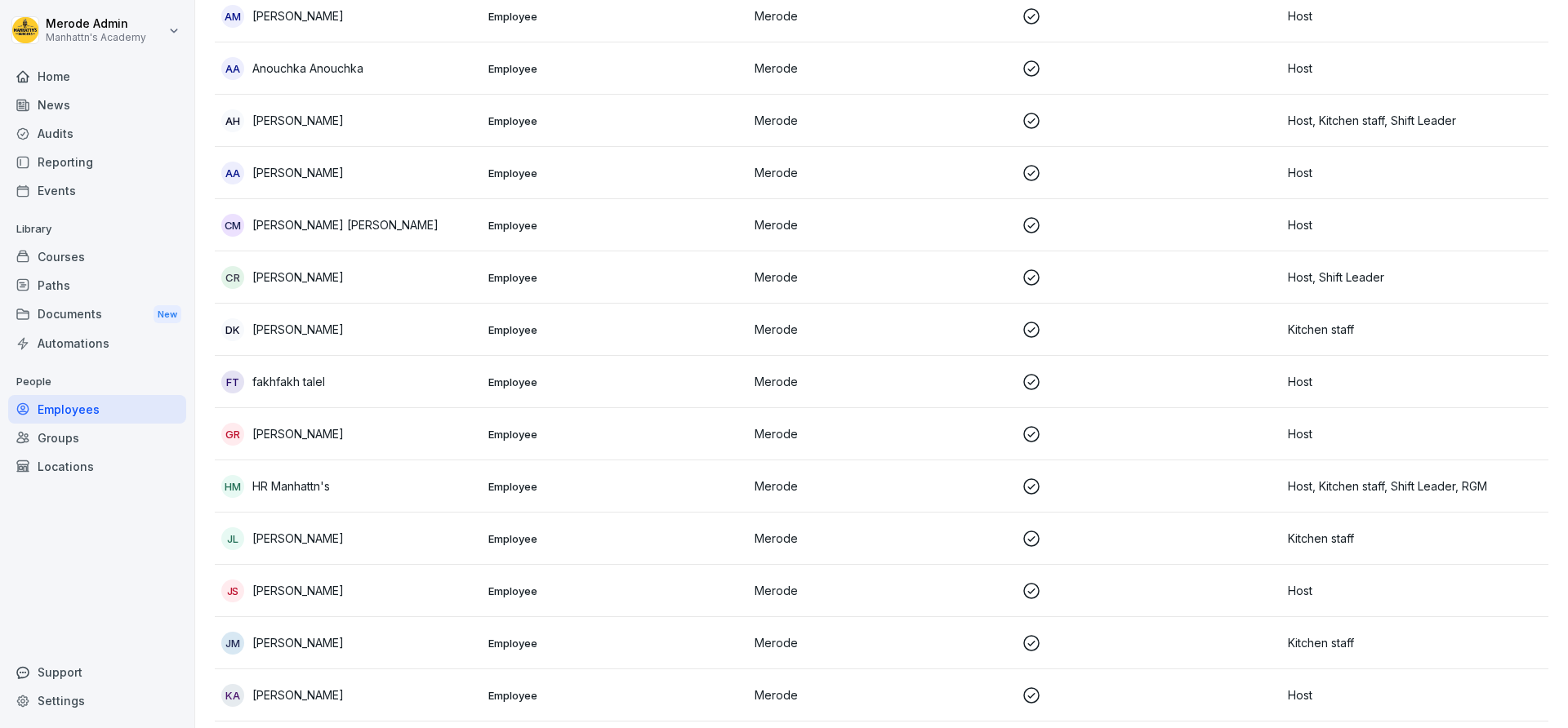
scroll to position [0, 0]
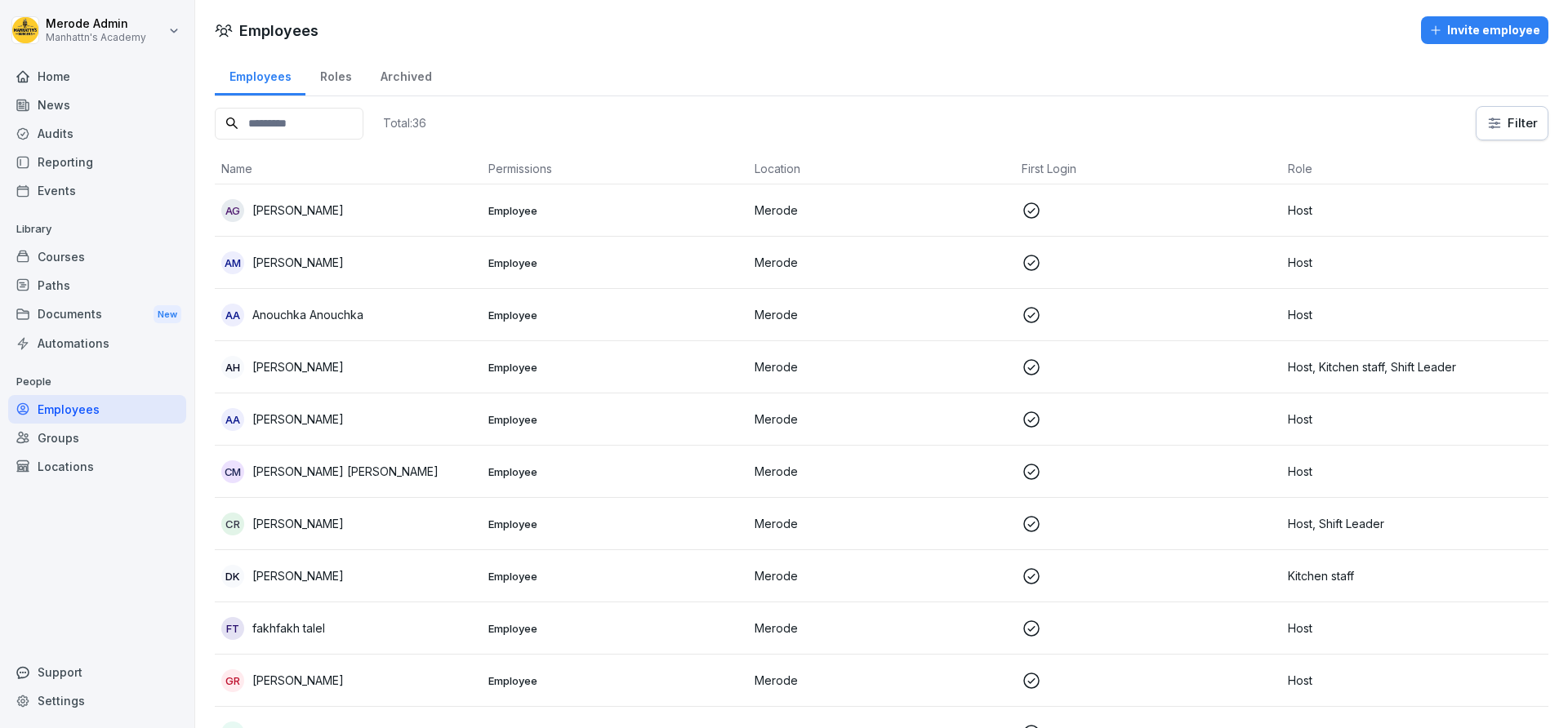
click at [1197, 70] on div "Employees Roles Archived" at bounding box center [881, 74] width 1333 height 42
click at [330, 79] on div "Roles" at bounding box center [335, 74] width 60 height 41
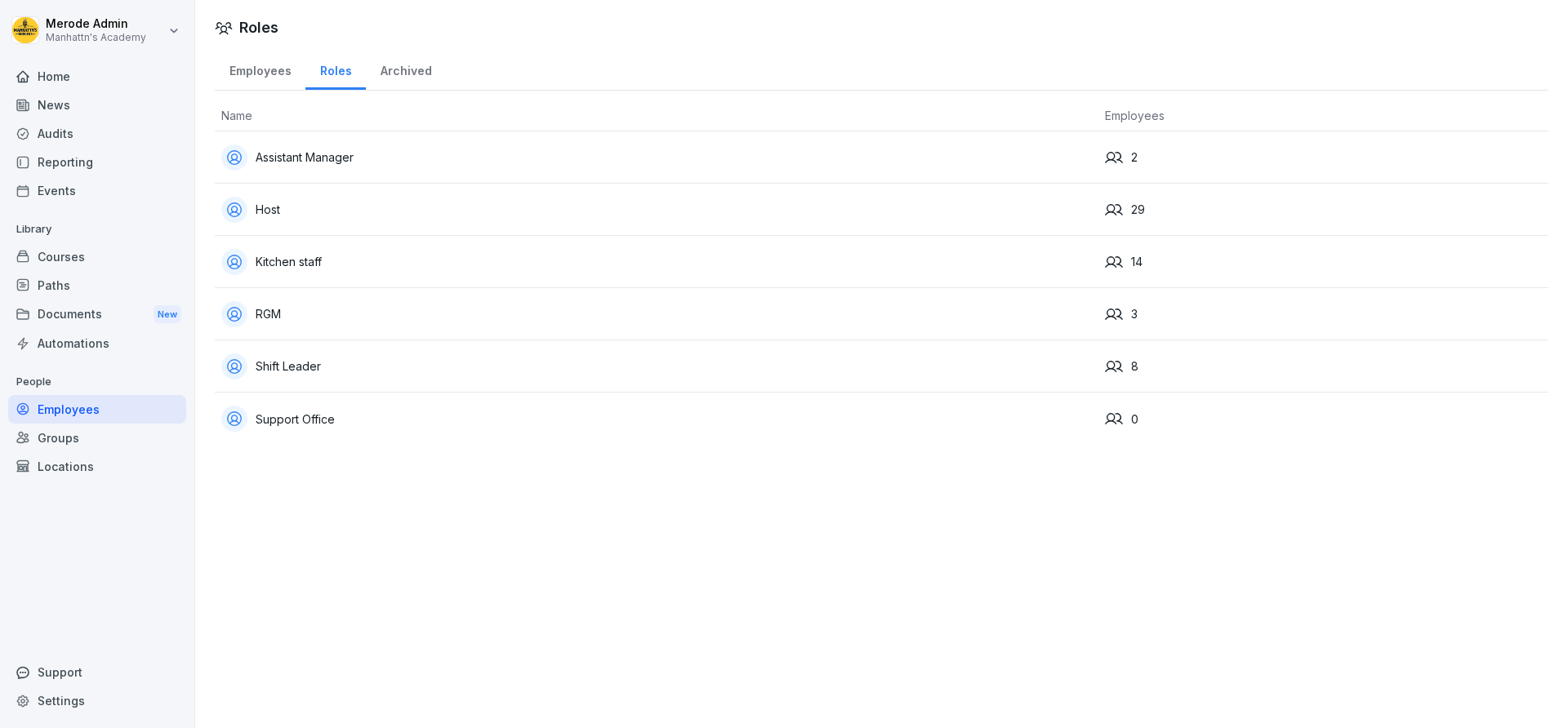
click at [67, 437] on div "Groups" at bounding box center [98, 438] width 178 height 28
click at [406, 66] on div "Archived" at bounding box center [405, 68] width 80 height 41
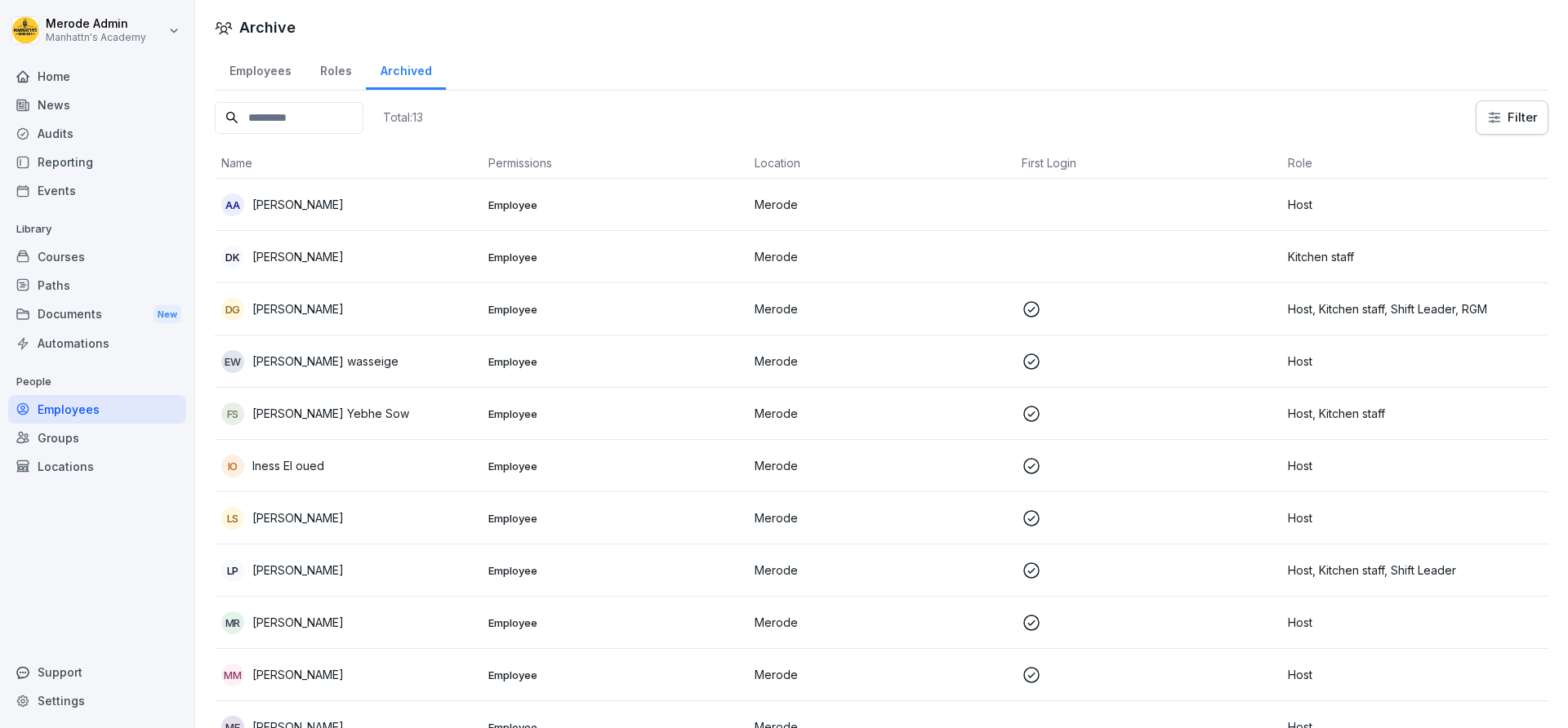
click at [249, 87] on div "Employees" at bounding box center [260, 68] width 91 height 41
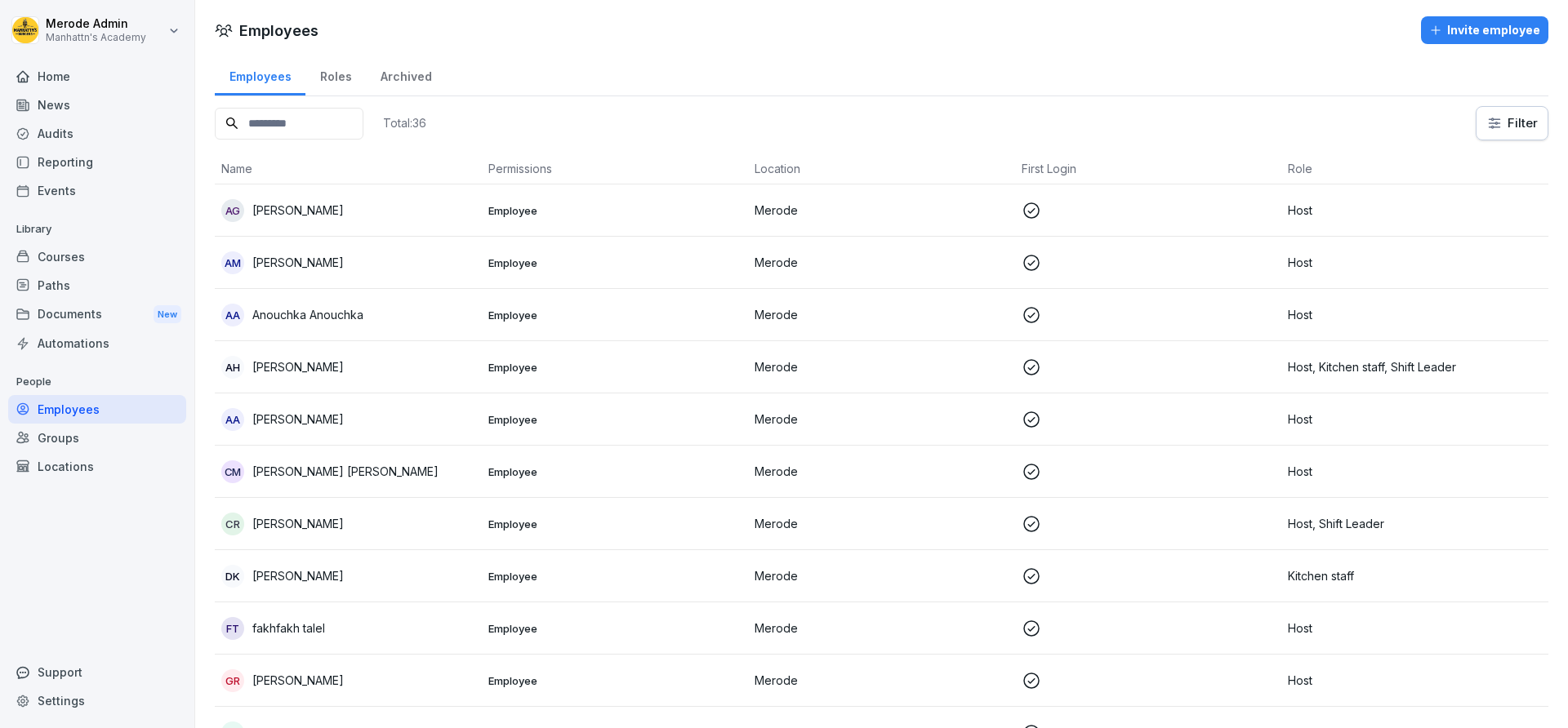
click at [249, 87] on div "Employees" at bounding box center [260, 74] width 91 height 41
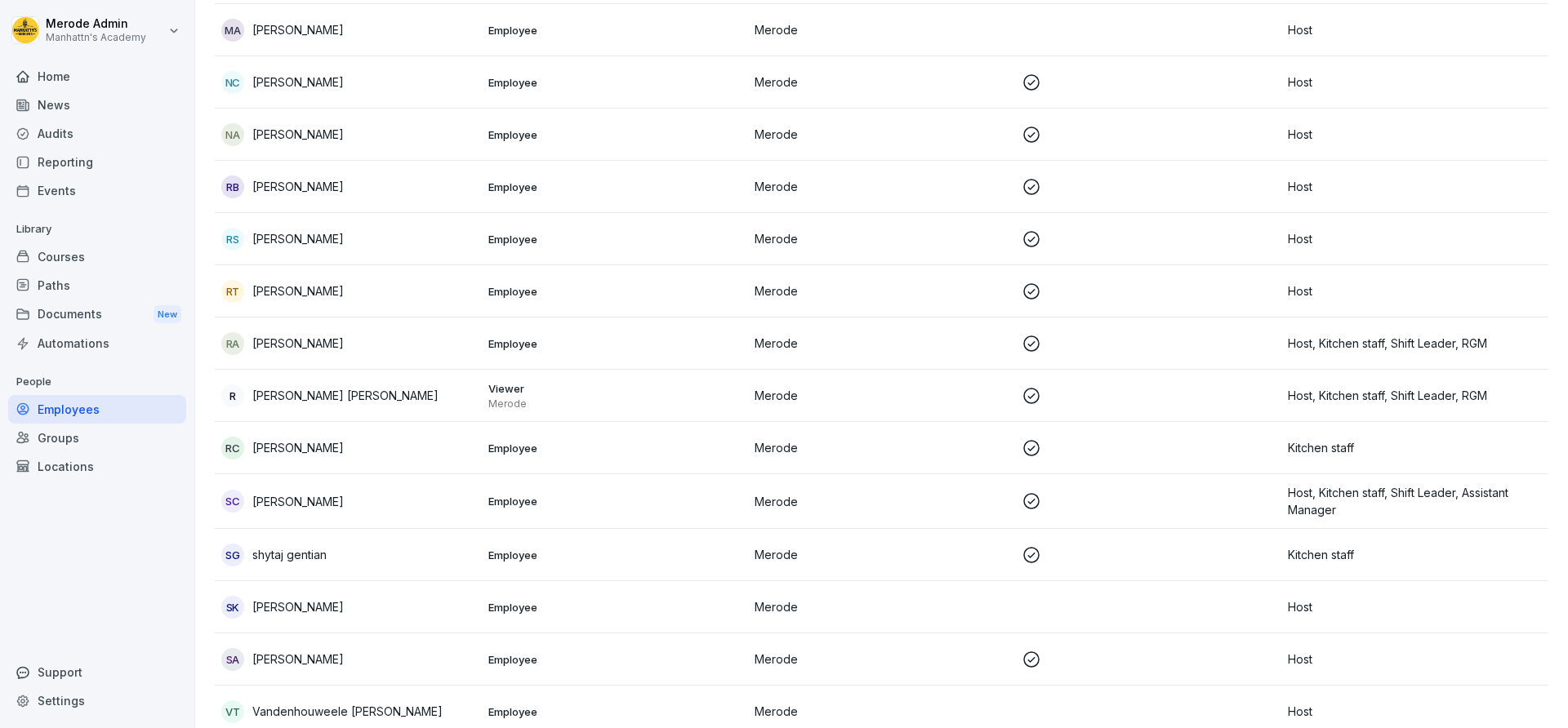
scroll to position [1267, 0]
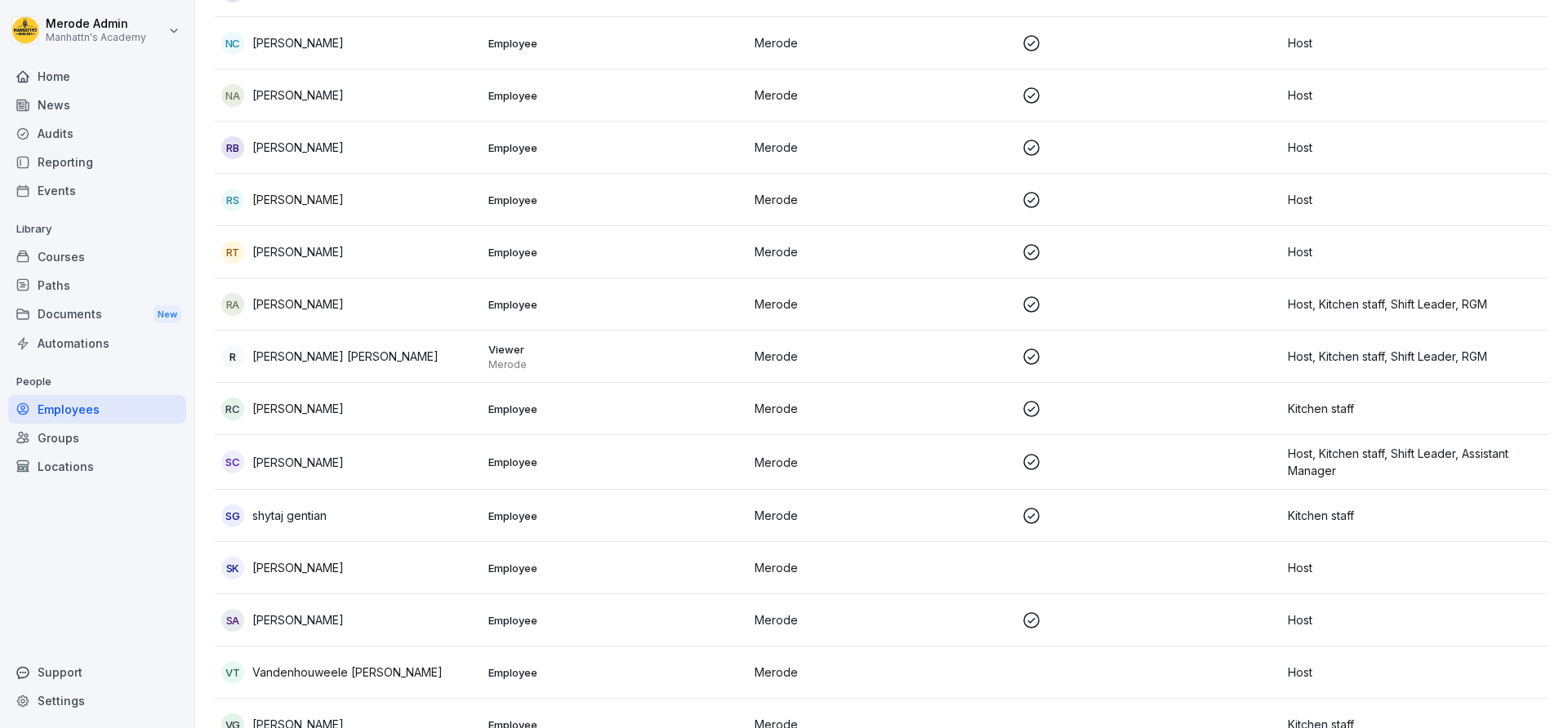
click at [305, 563] on p "[PERSON_NAME]" at bounding box center [297, 568] width 91 height 17
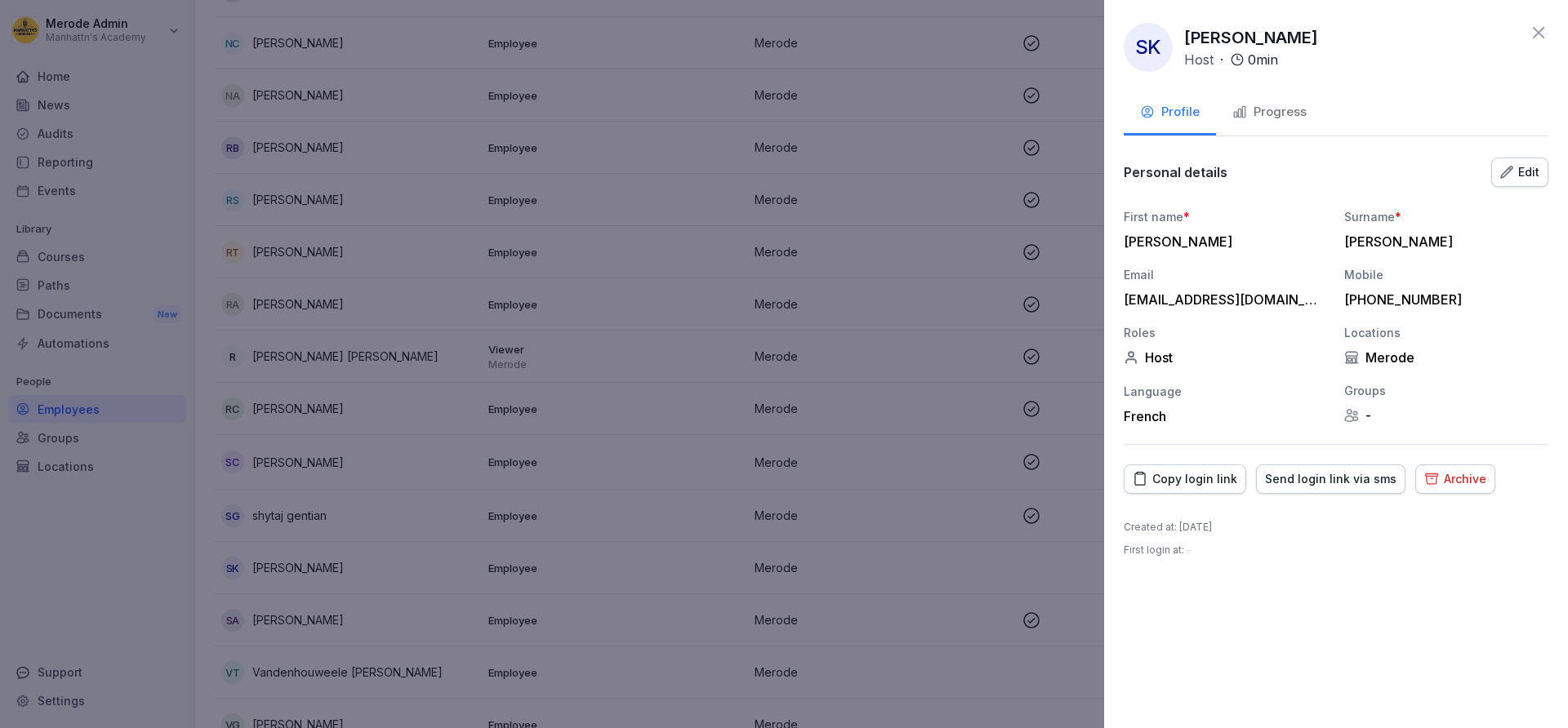
click at [1261, 111] on div "Progress" at bounding box center [1269, 113] width 74 height 19
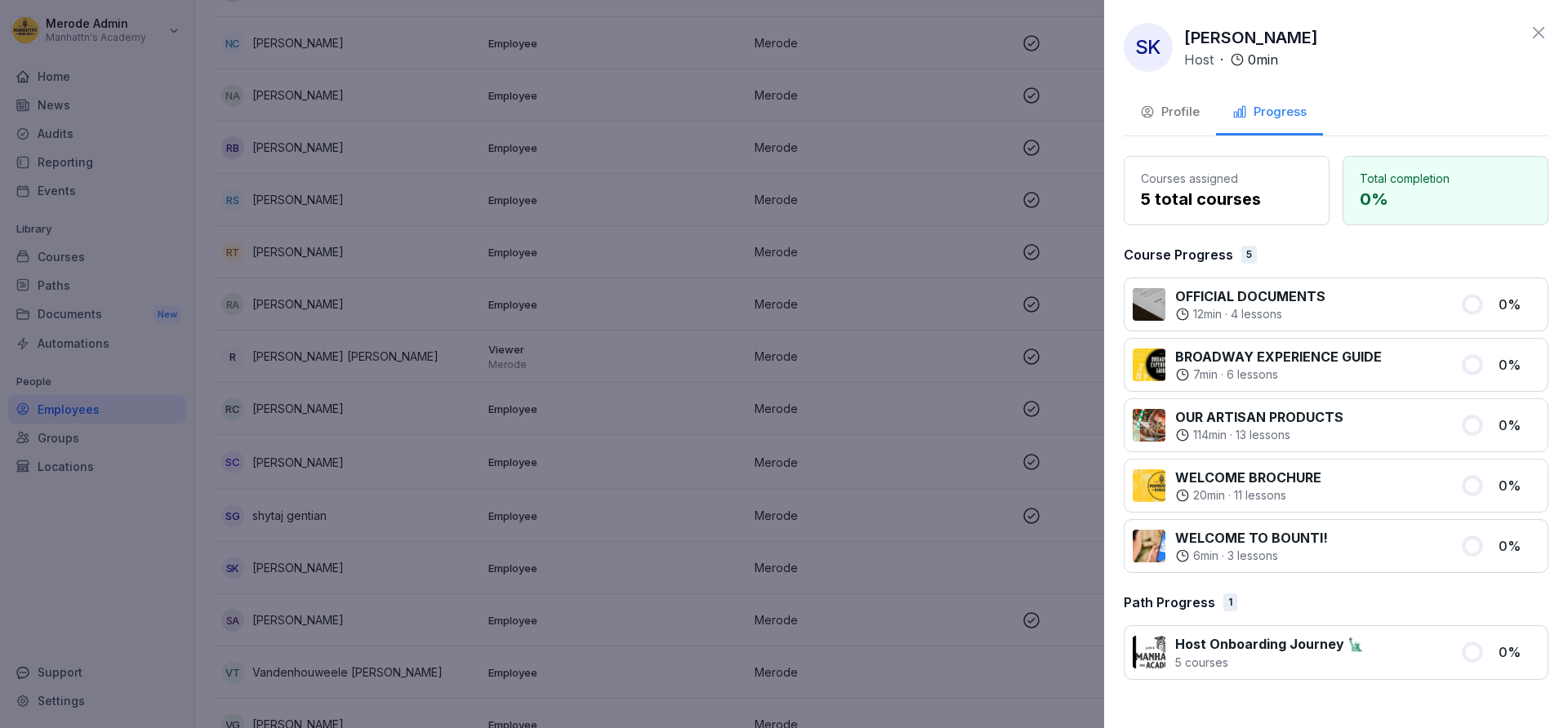
click at [1165, 98] on button "Profile" at bounding box center [1169, 113] width 92 height 44
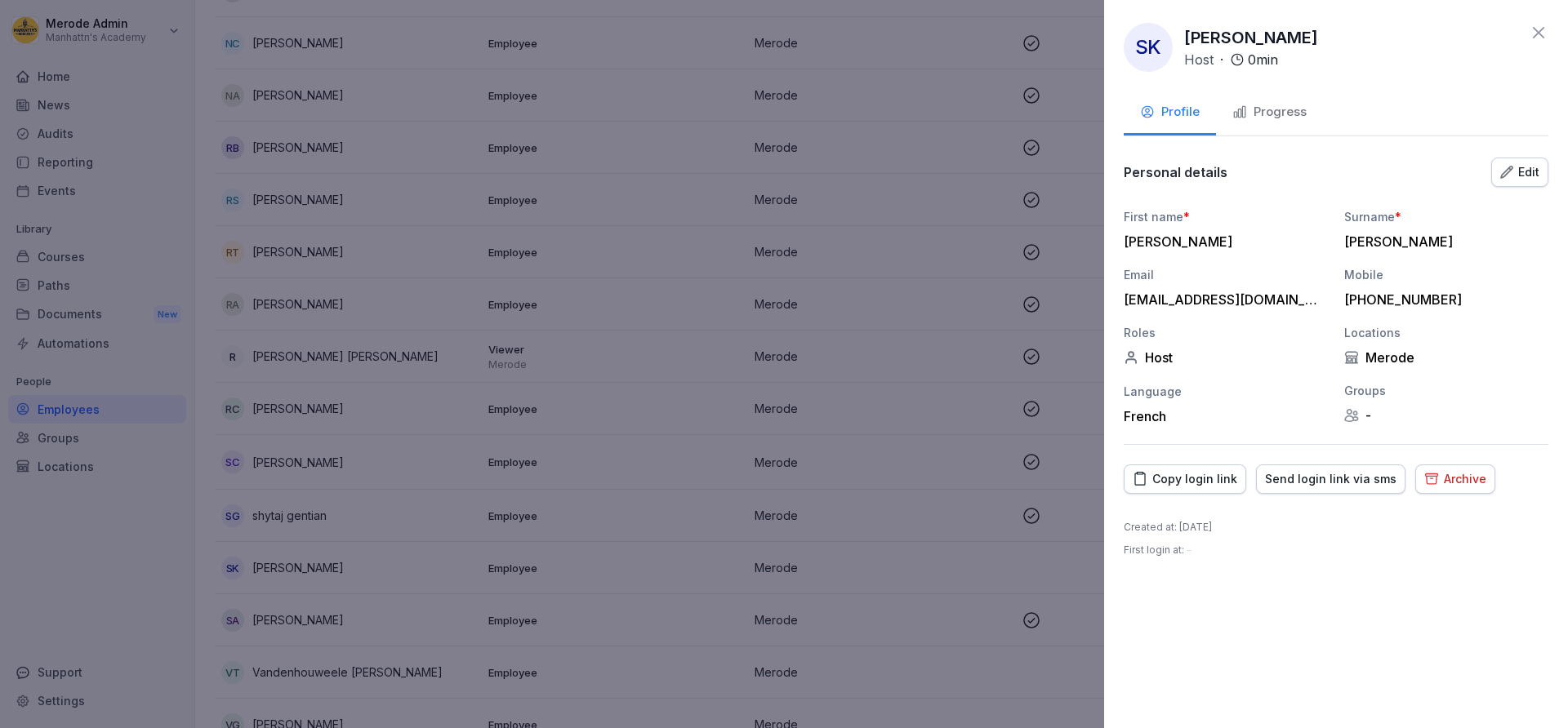
click at [1387, 299] on div "[PHONE_NUMBER]" at bounding box center [1441, 299] width 196 height 16
click at [1521, 172] on div "Edit" at bounding box center [1520, 172] width 39 height 18
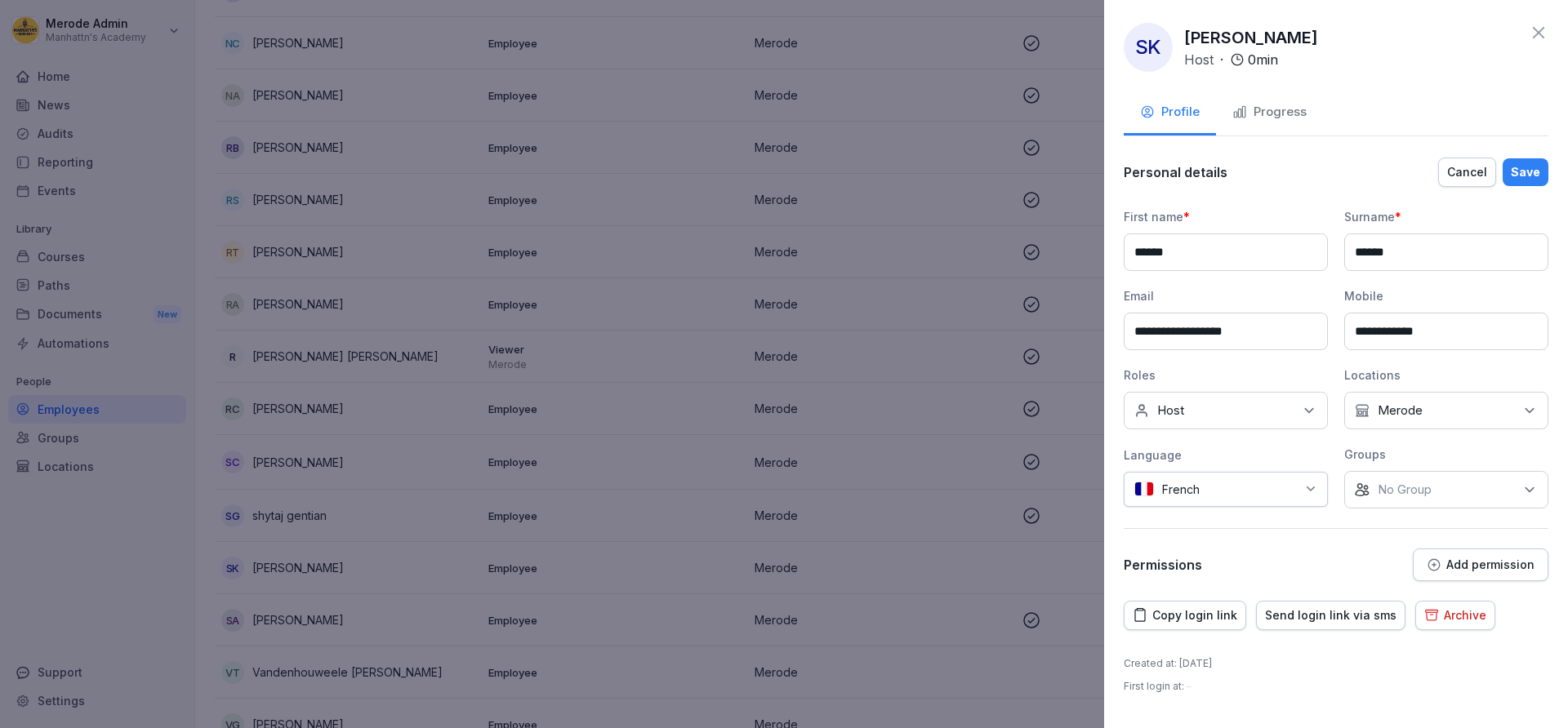
click at [1438, 329] on input "**********" at bounding box center [1446, 331] width 205 height 38
click at [1382, 332] on input "**********" at bounding box center [1446, 331] width 205 height 38
type input "**********"
click at [1529, 169] on div "Save" at bounding box center [1525, 172] width 29 height 18
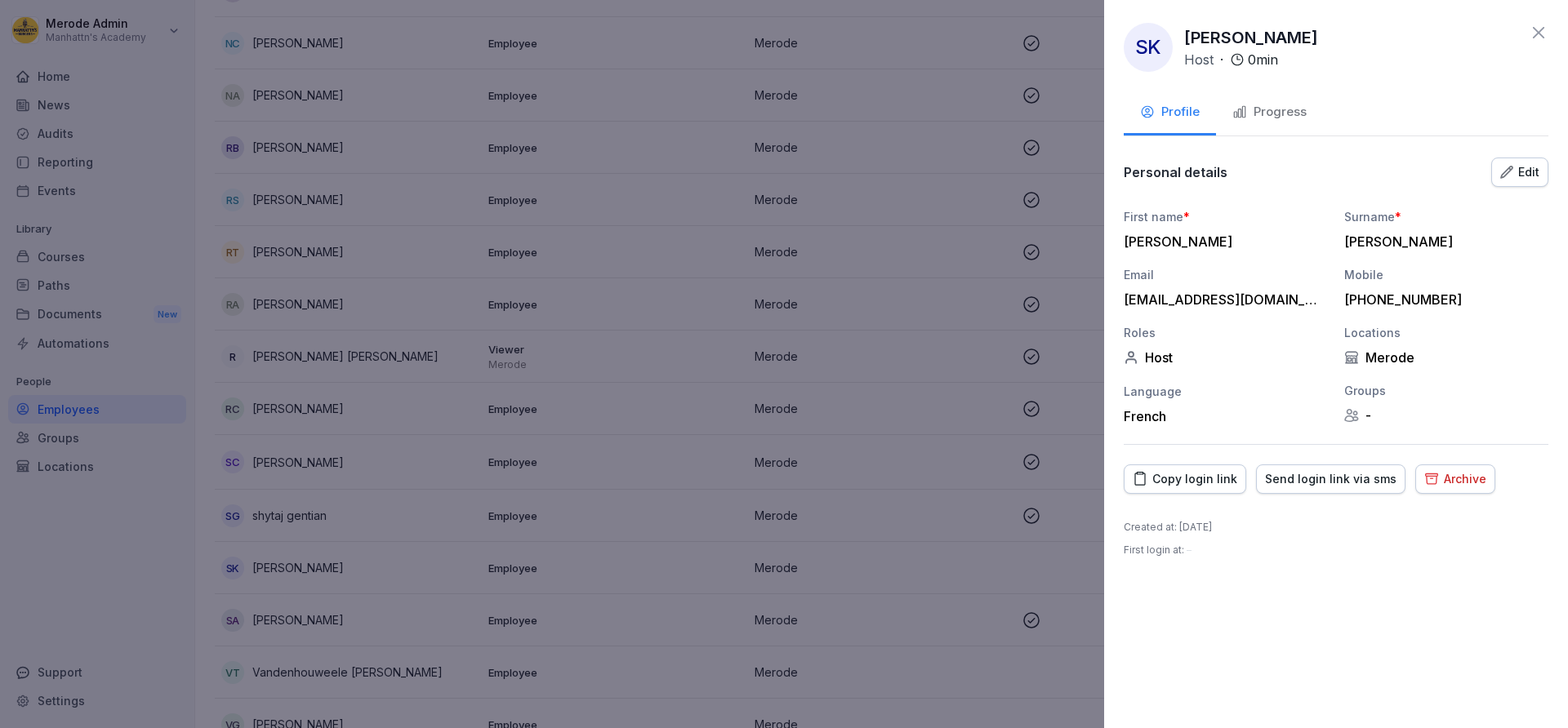
click at [1271, 287] on div "Email [EMAIL_ADDRESS][DOMAIN_NAME]" at bounding box center [1225, 287] width 205 height 41
click at [1273, 116] on div "Progress" at bounding box center [1269, 113] width 74 height 19
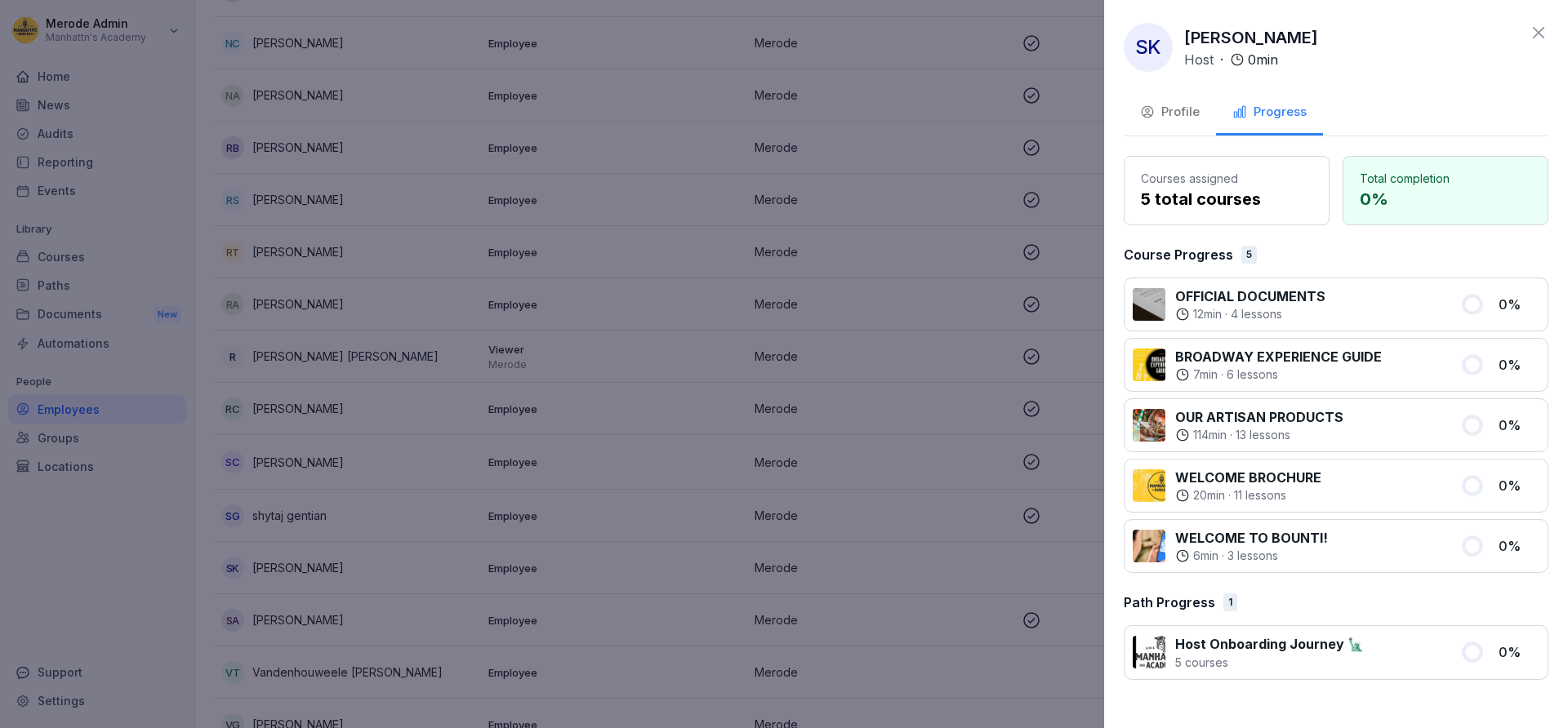
click at [1210, 647] on p "Host Onboarding Journey 🗽" at bounding box center [1269, 644] width 189 height 20
click at [1341, 123] on div "Profile Progress" at bounding box center [1335, 114] width 425 height 45
click at [1537, 27] on icon at bounding box center [1538, 32] width 20 height 20
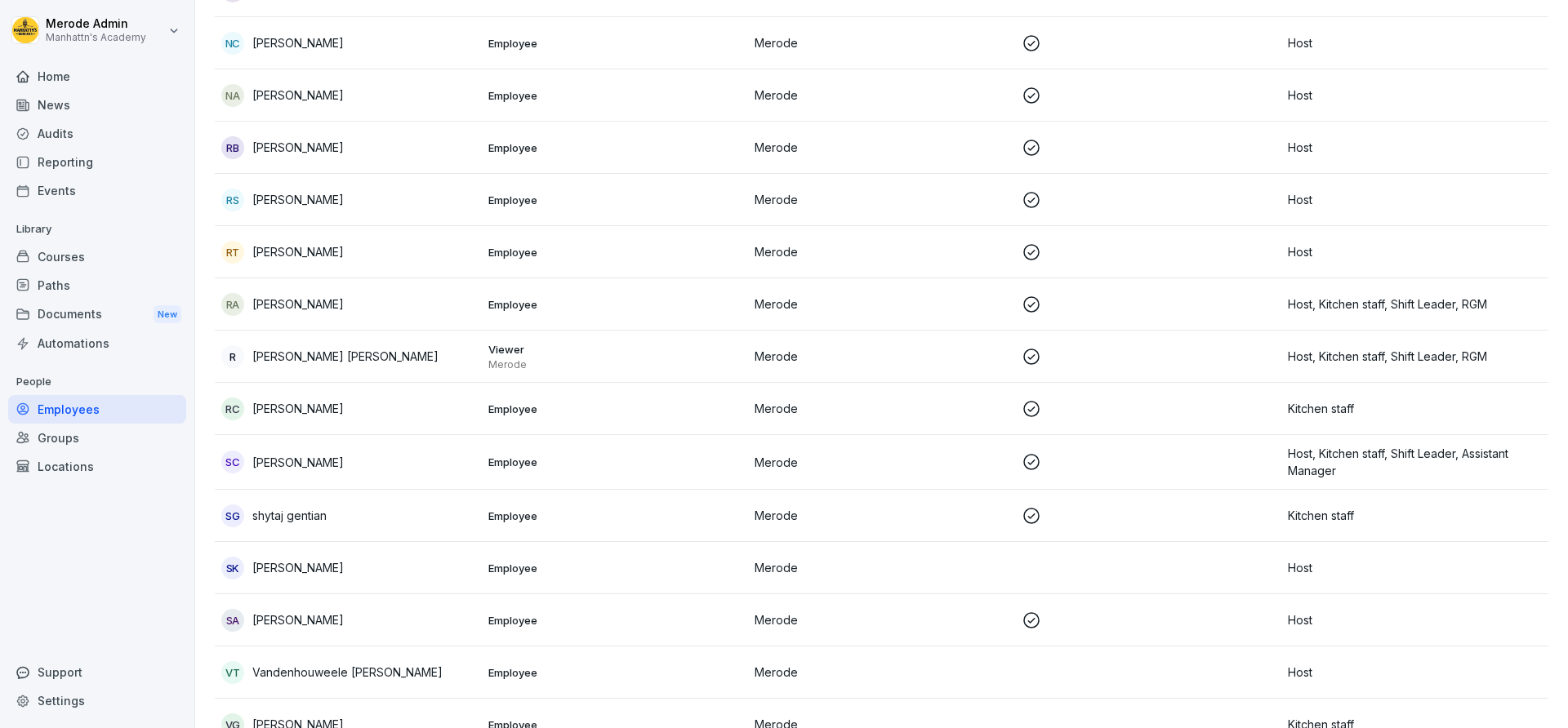
click at [1091, 374] on td at bounding box center [1149, 356] width 267 height 53
